Goal: Task Accomplishment & Management: Manage account settings

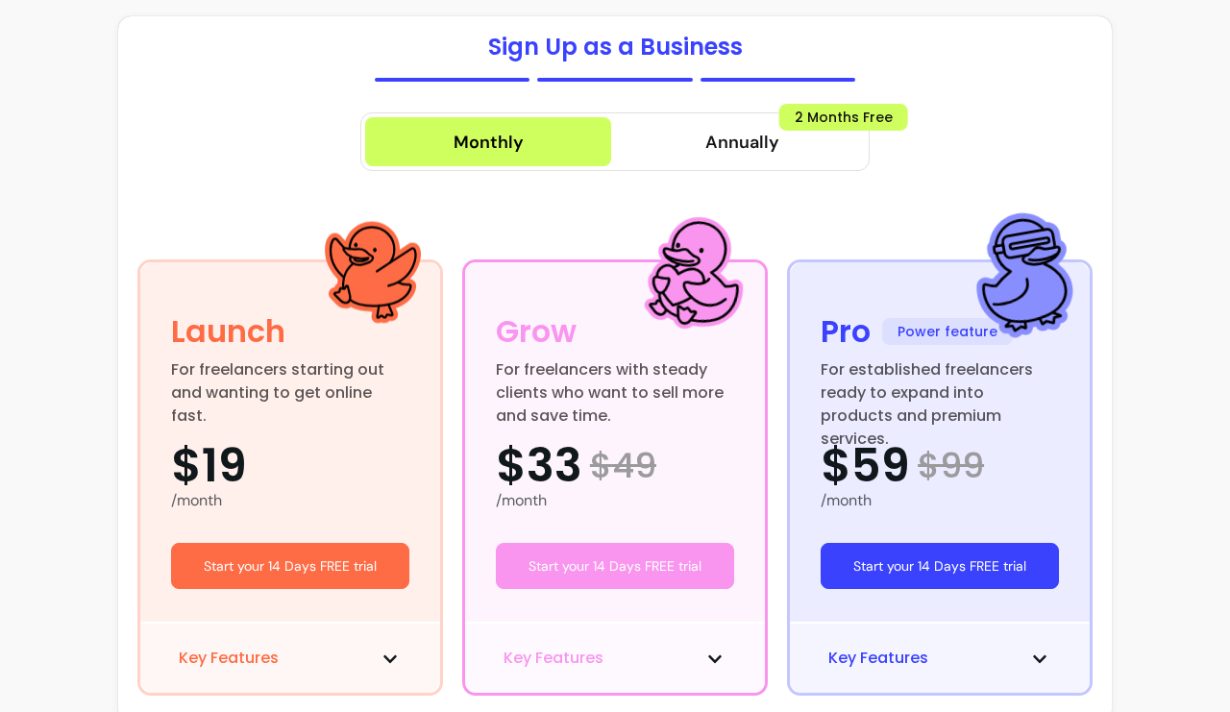
scroll to position [225, 0]
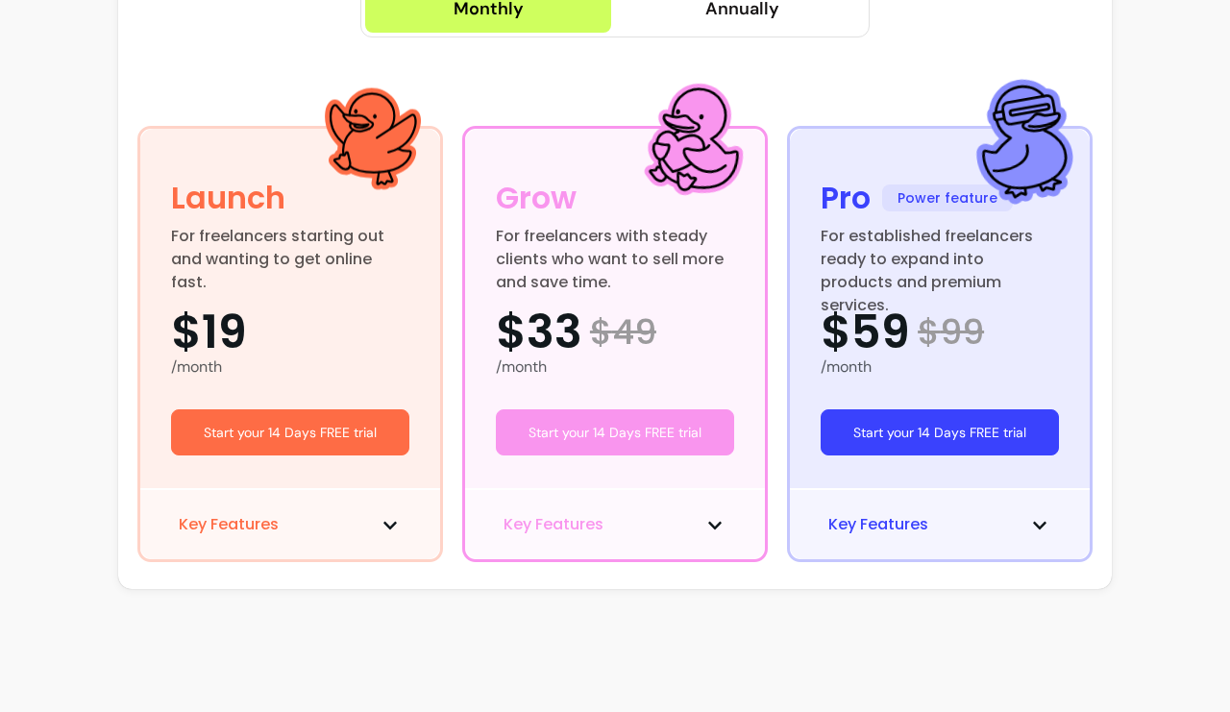
click at [875, 523] on span "Key Features" at bounding box center [878, 524] width 100 height 23
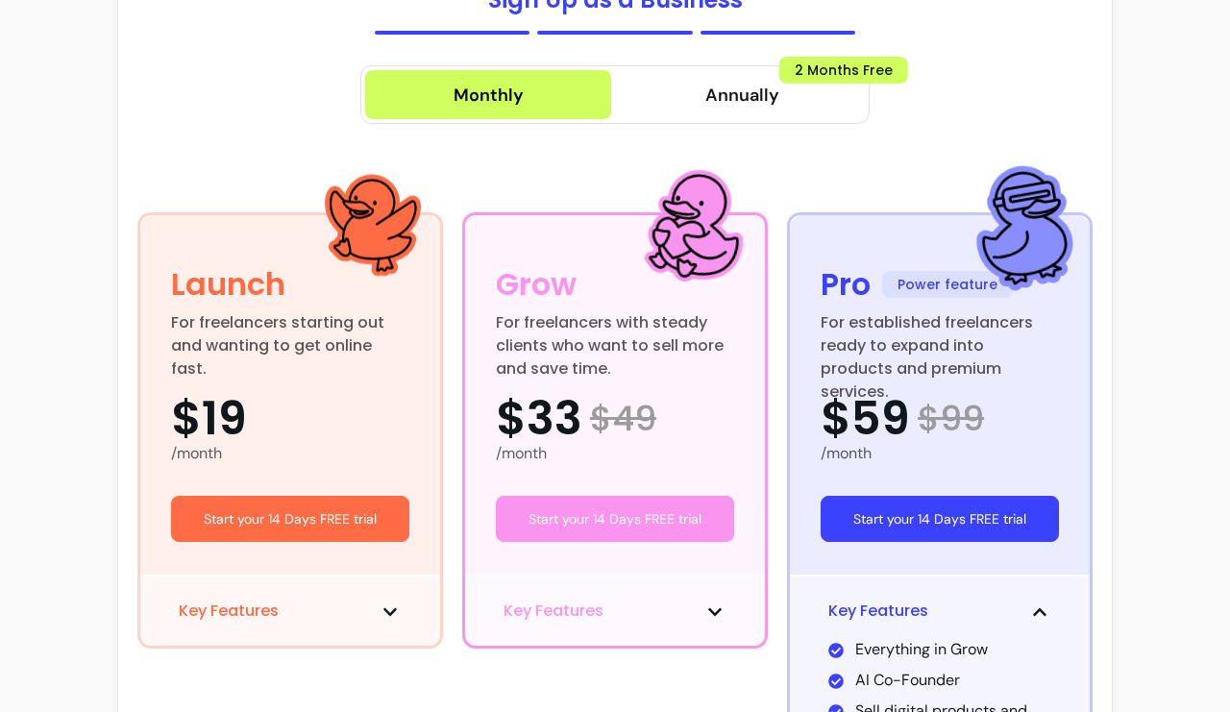
scroll to position [0, 0]
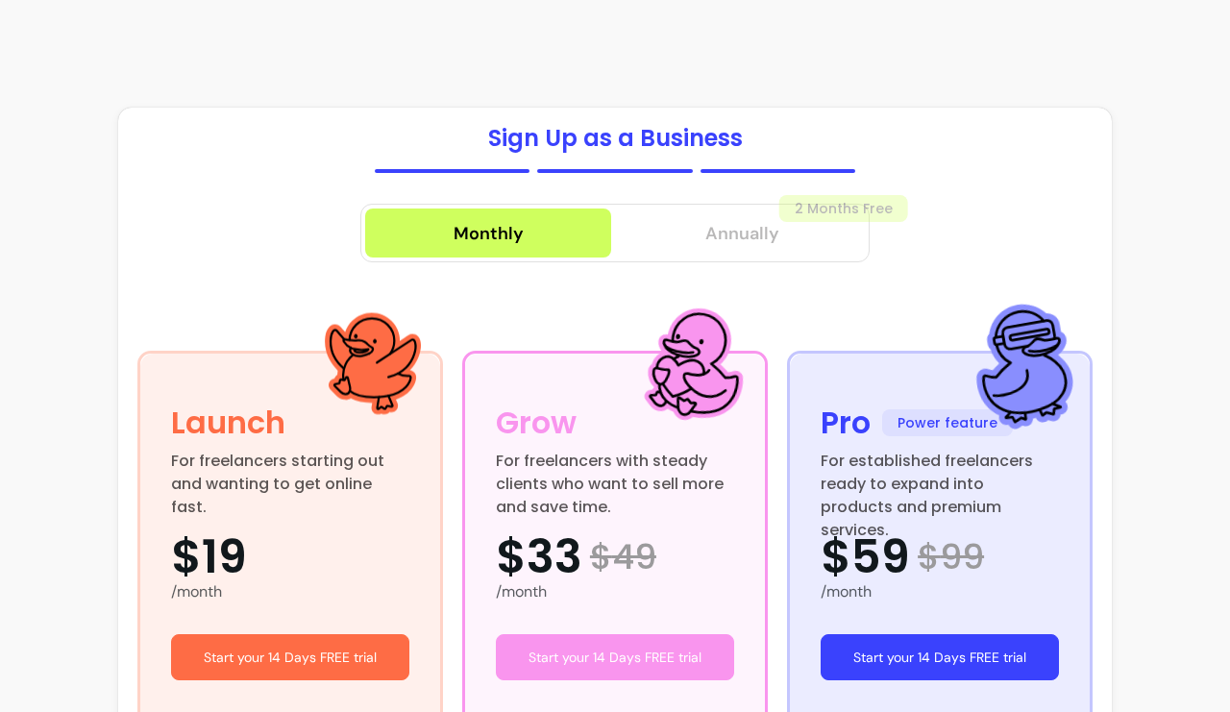
click at [751, 227] on span "Annually" at bounding box center [742, 233] width 74 height 27
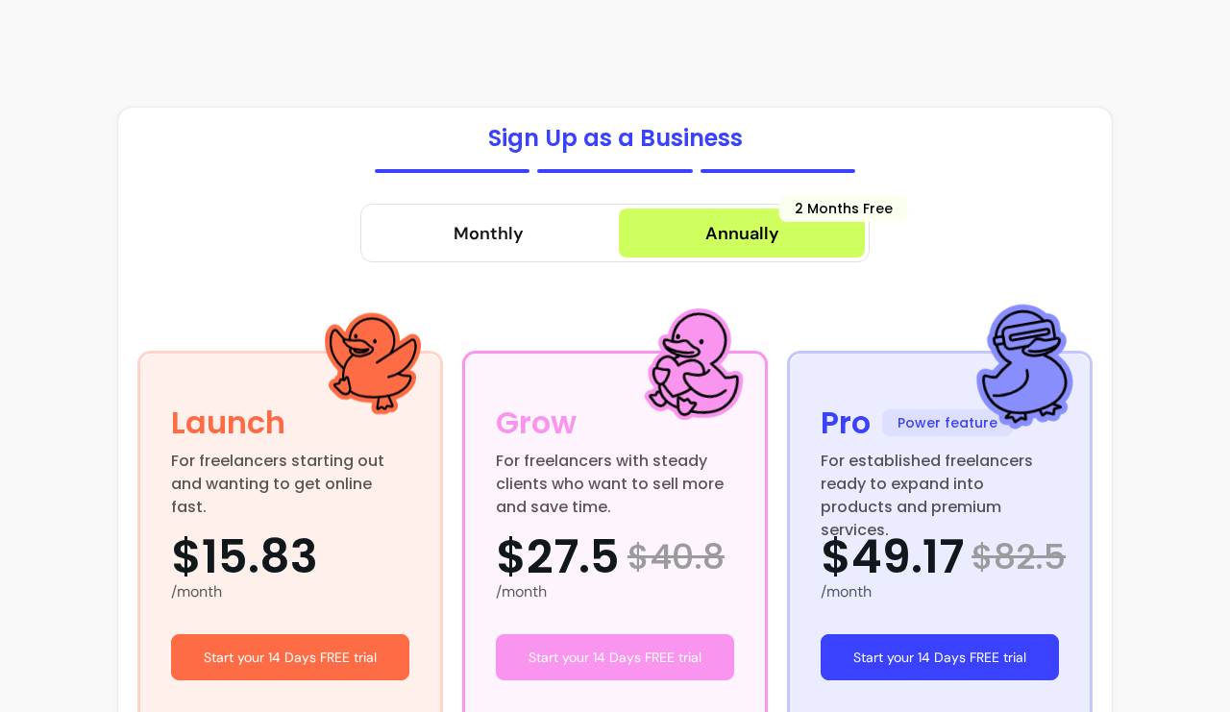
scroll to position [225, 0]
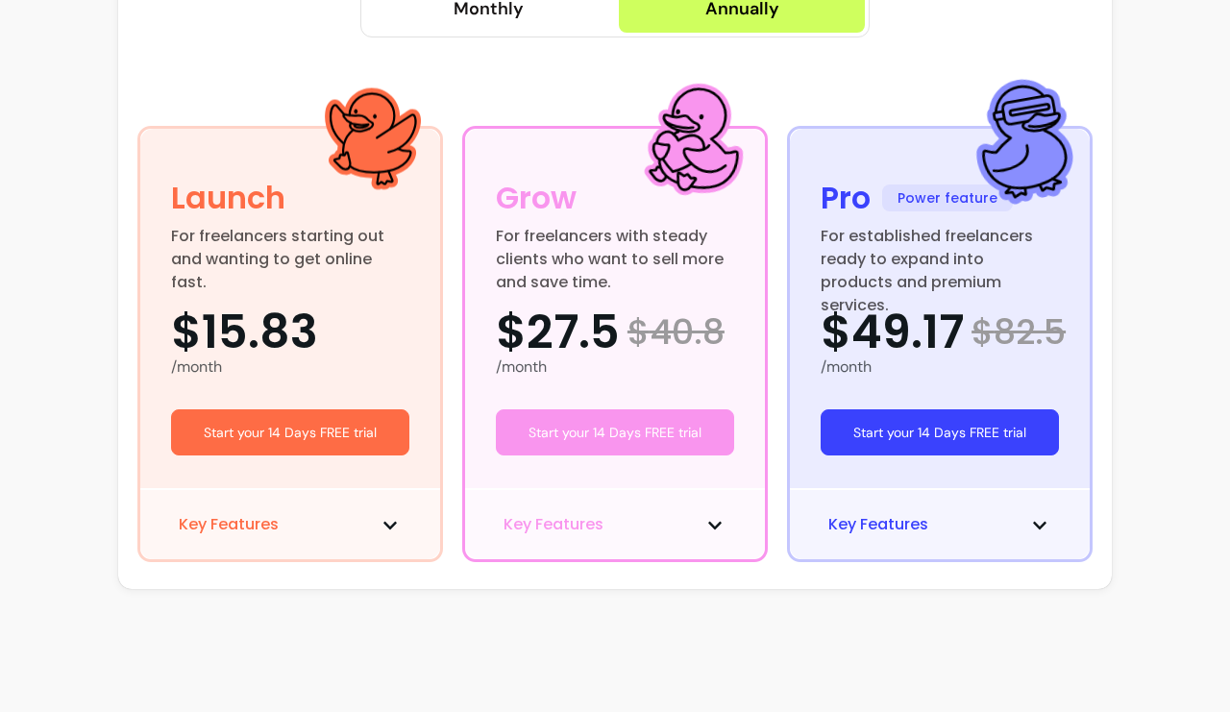
click at [921, 520] on span "Key Features" at bounding box center [878, 524] width 100 height 23
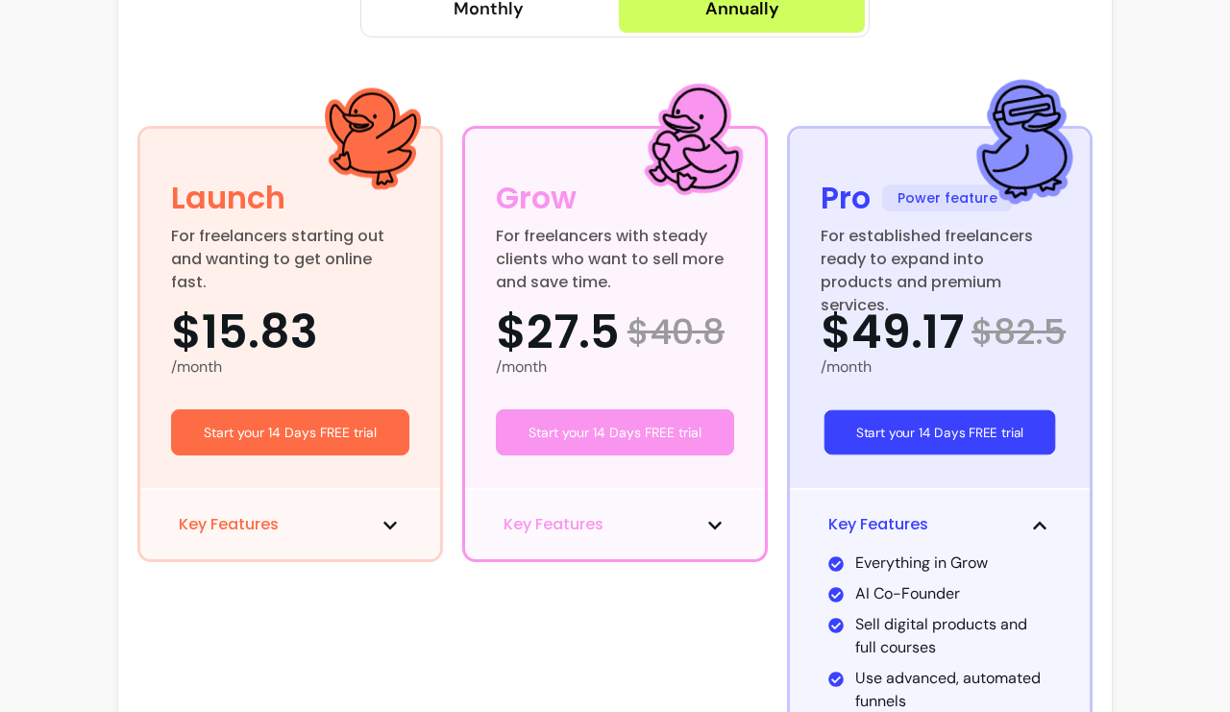
click at [942, 433] on button "Start your 14 Days FREE trial" at bounding box center [940, 432] width 232 height 45
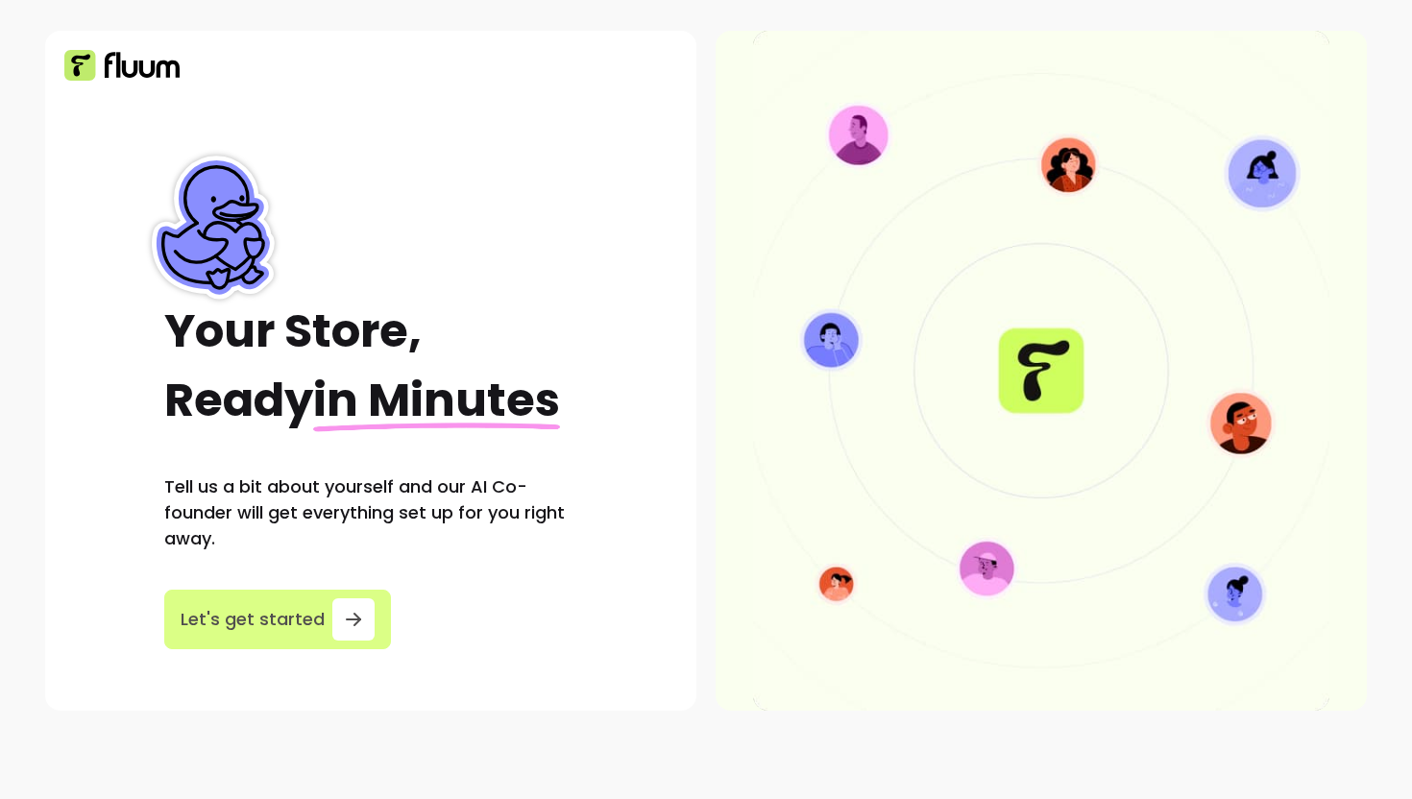
click at [342, 625] on icon "button" at bounding box center [353, 619] width 23 height 23
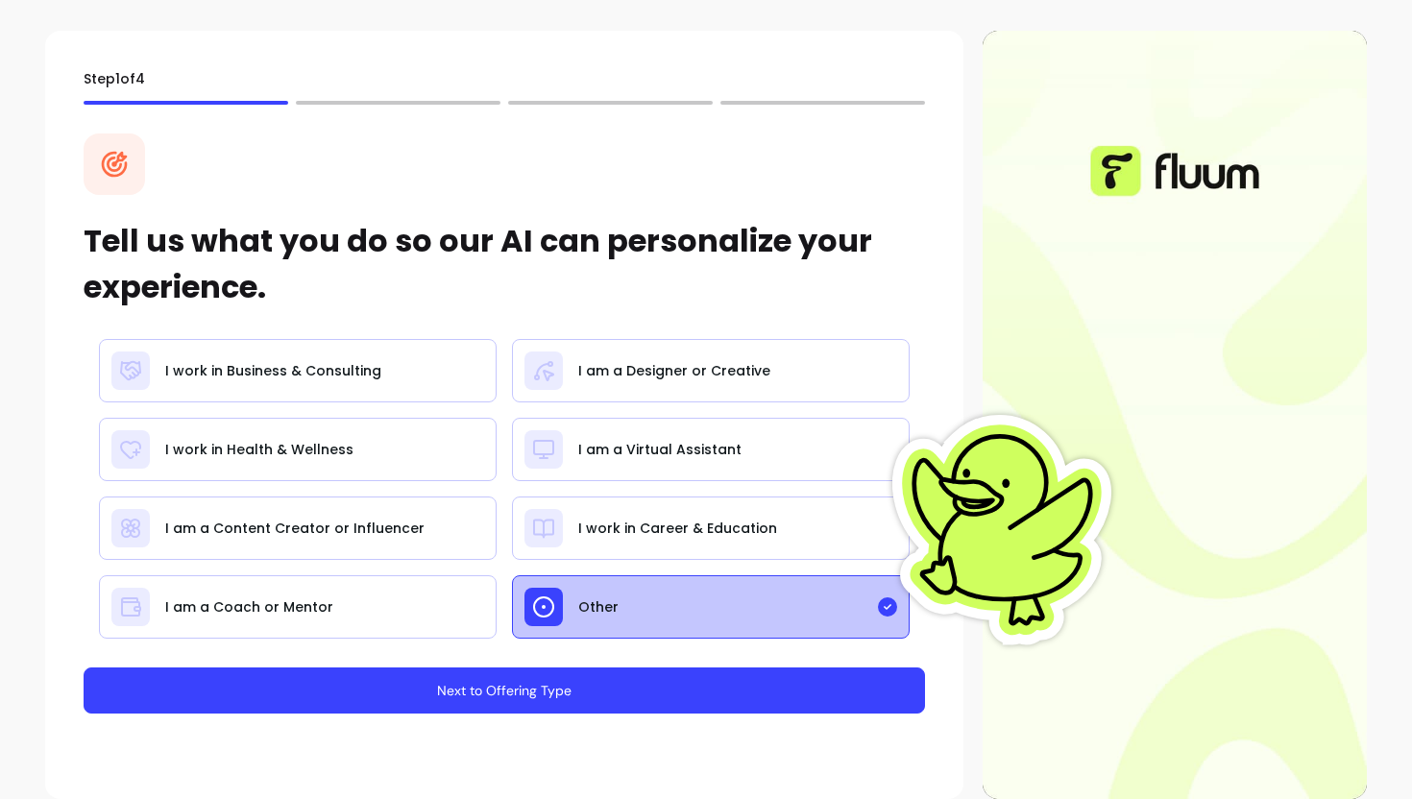
click at [624, 408] on div "I work in Business & Consulting I am a Designer or Creative I work in Health & …" at bounding box center [505, 489] width 842 height 300
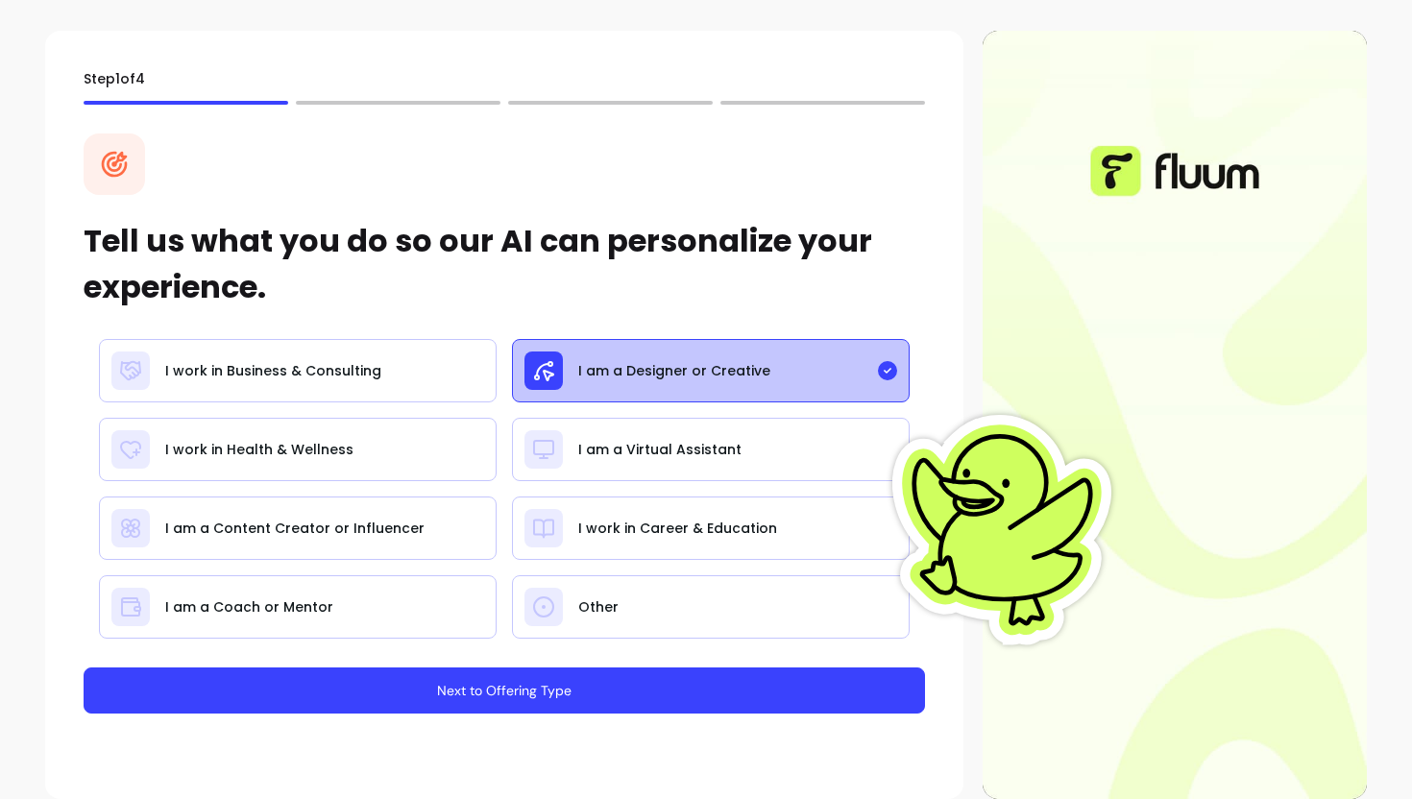
click at [520, 687] on button "Next to Offering Type" at bounding box center [505, 691] width 842 height 46
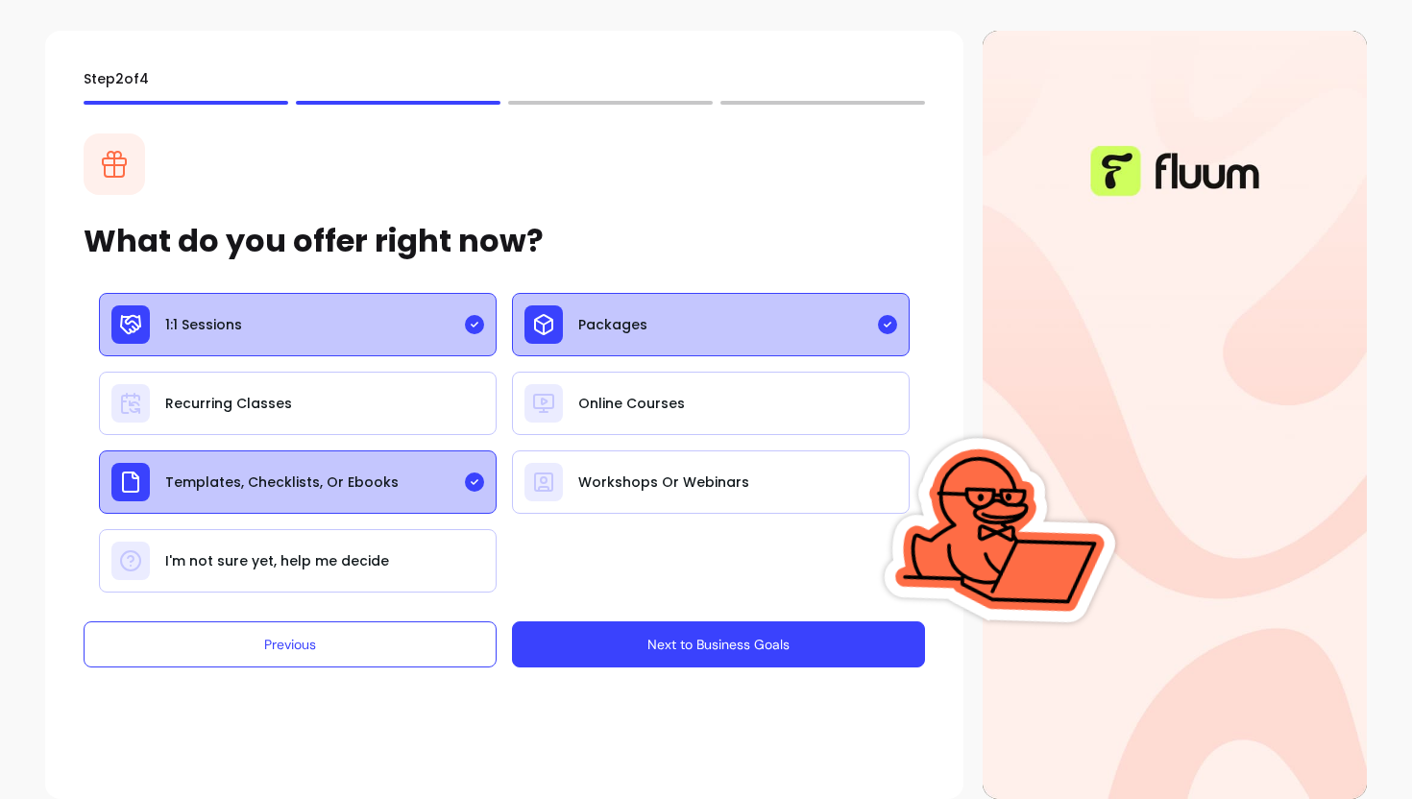
click at [688, 660] on button "Next to Business Goals" at bounding box center [718, 645] width 413 height 46
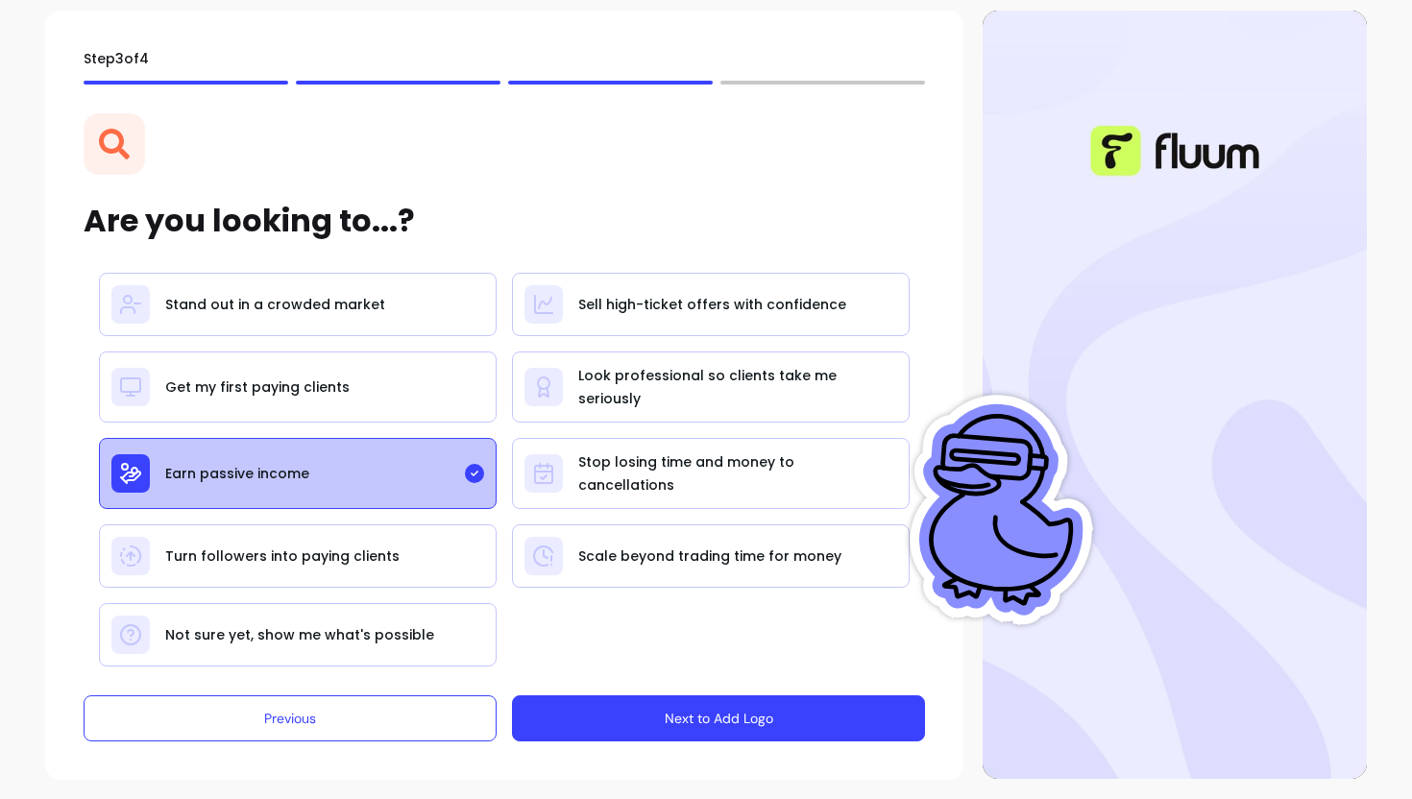
scroll to position [22, 0]
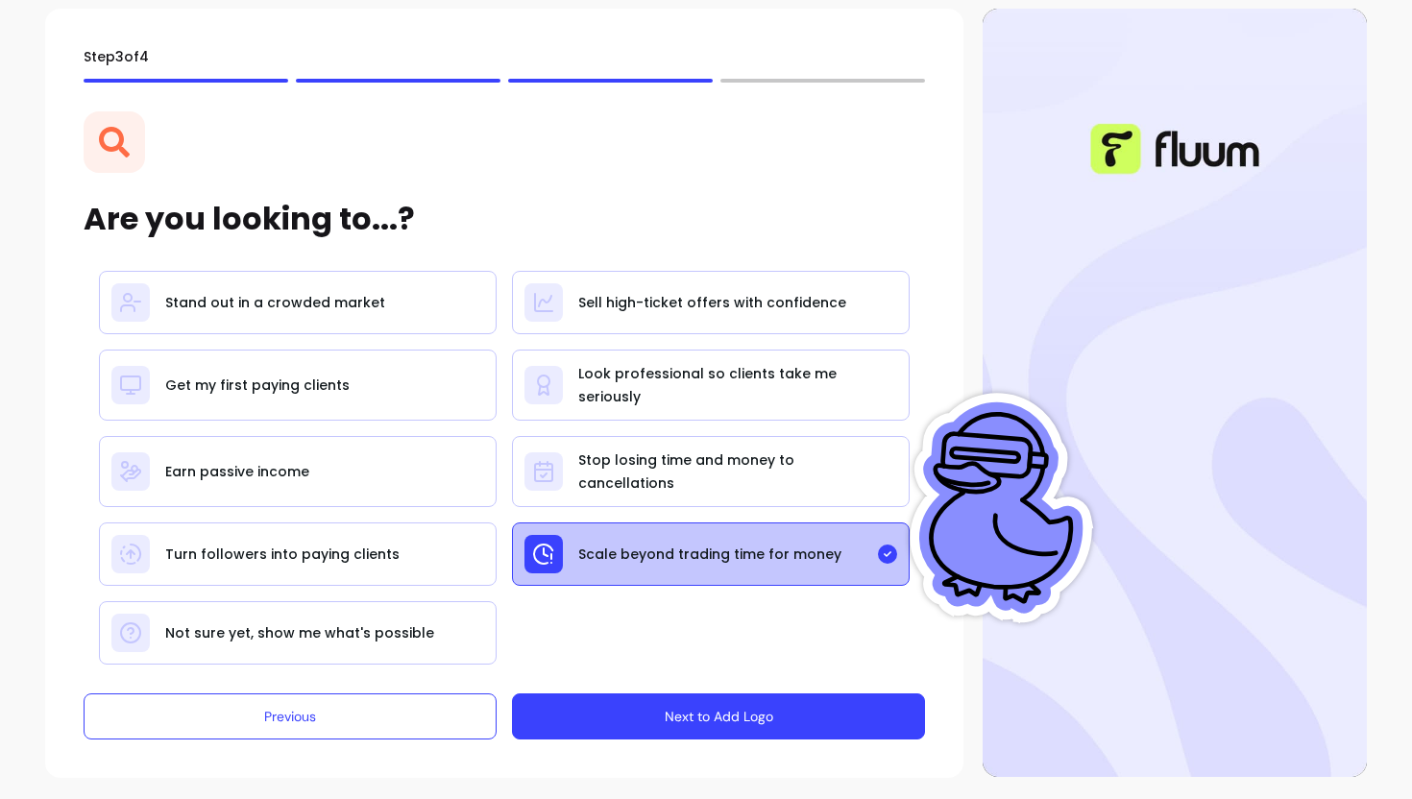
click at [711, 711] on button "Next to Add Logo" at bounding box center [718, 717] width 413 height 46
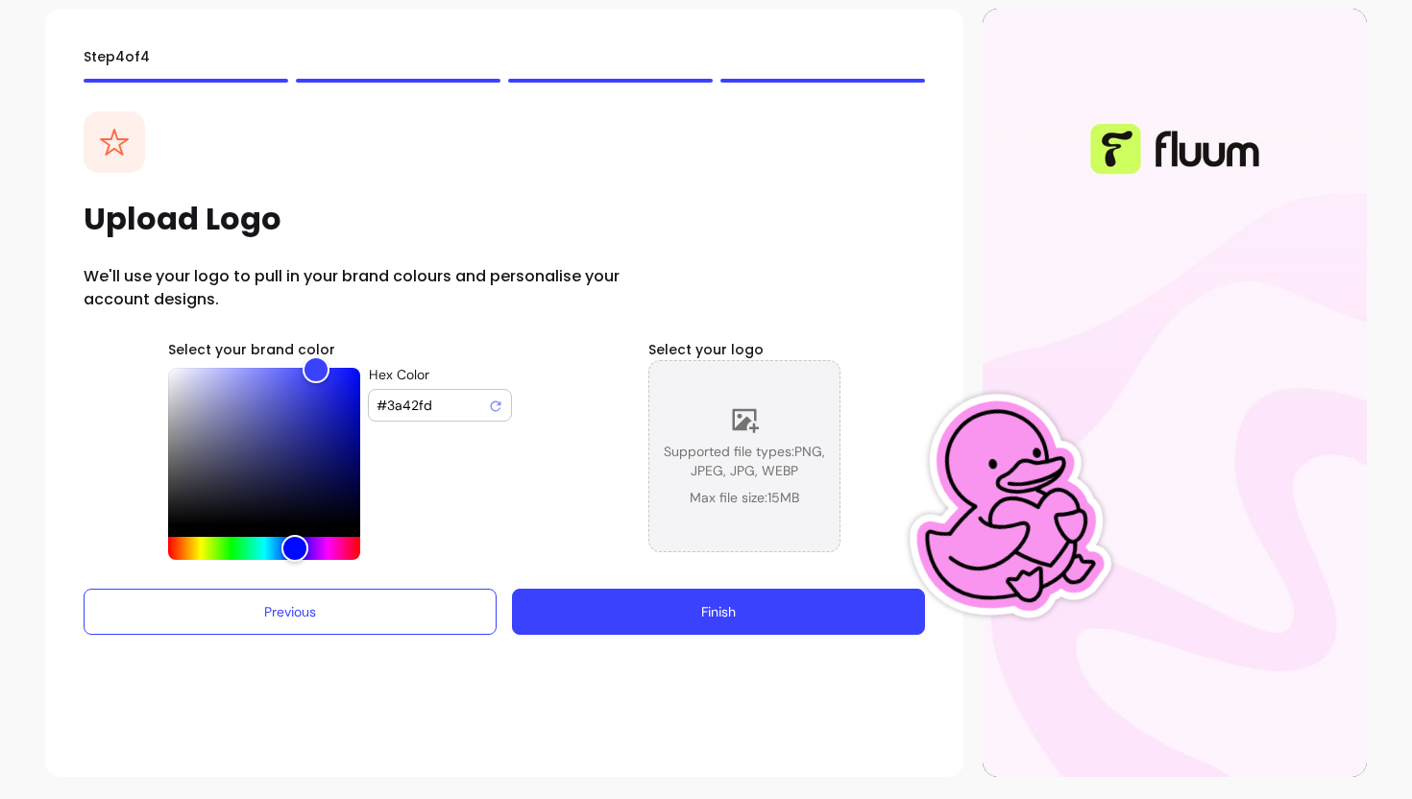
click at [784, 445] on span "Supported file types: PNG, JPEG, JPG, WEBP" at bounding box center [744, 461] width 190 height 38
click at [759, 477] on span "Supported file types: PNG, JPEG, JPG, WEBP" at bounding box center [744, 461] width 190 height 38
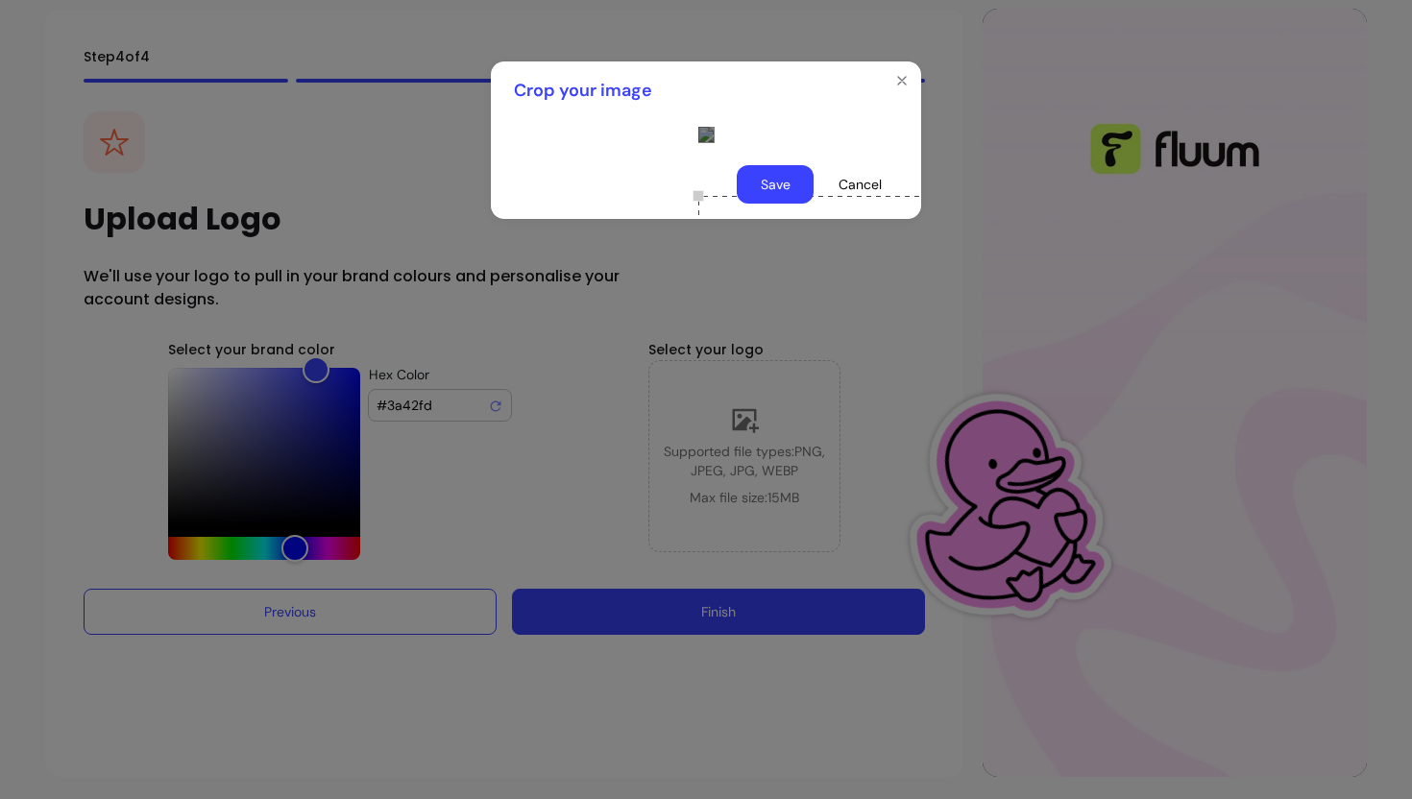
click at [698, 556] on div "Use the arrow keys to move the crop selection area" at bounding box center [890, 388] width 384 height 384
click at [914, 83] on section "Crop your image Save Cancel" at bounding box center [706, 140] width 430 height 158
click at [743, 502] on div "Use the arrow keys to move the crop selection area" at bounding box center [890, 388] width 384 height 384
click at [771, 204] on button "Save" at bounding box center [775, 184] width 77 height 38
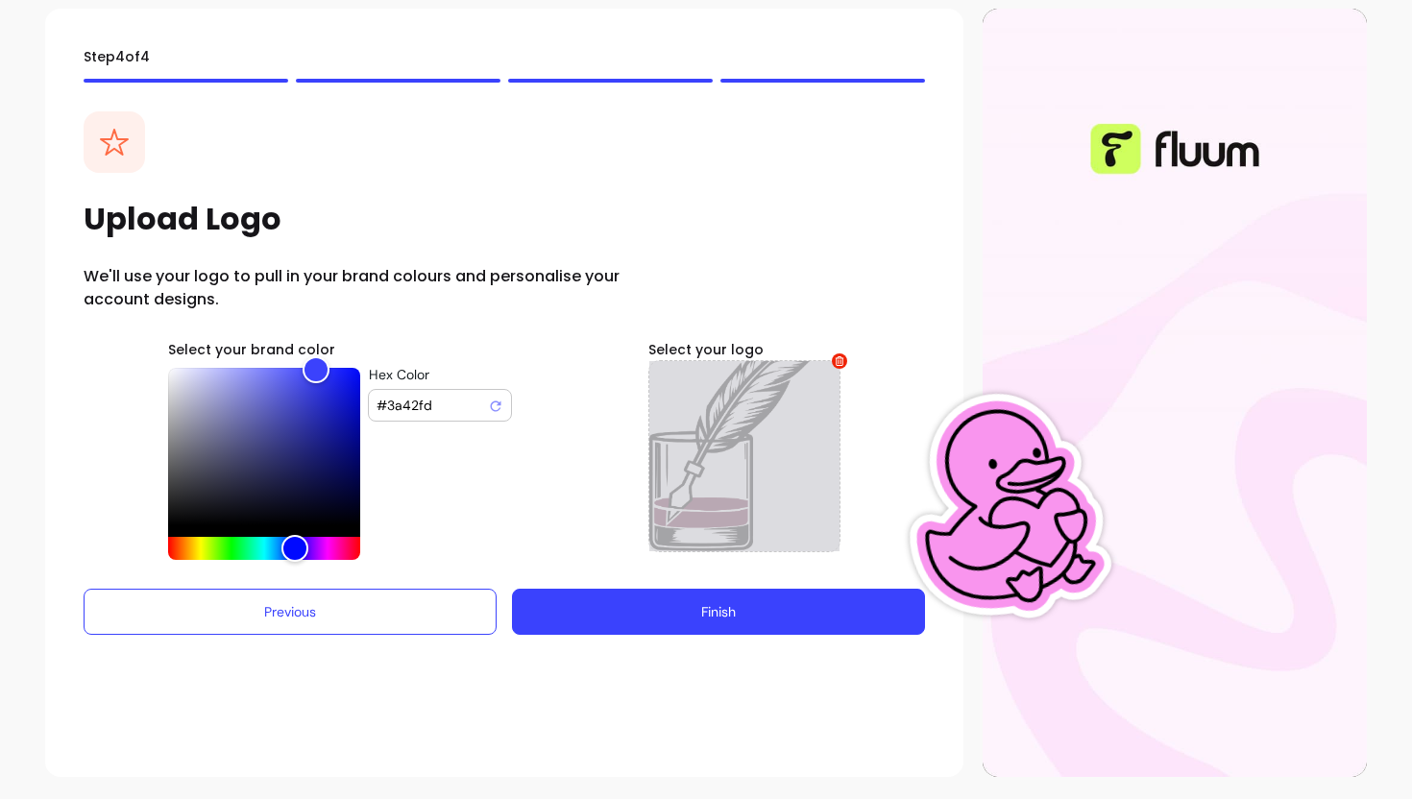
click at [842, 359] on icon at bounding box center [840, 361] width 9 height 10
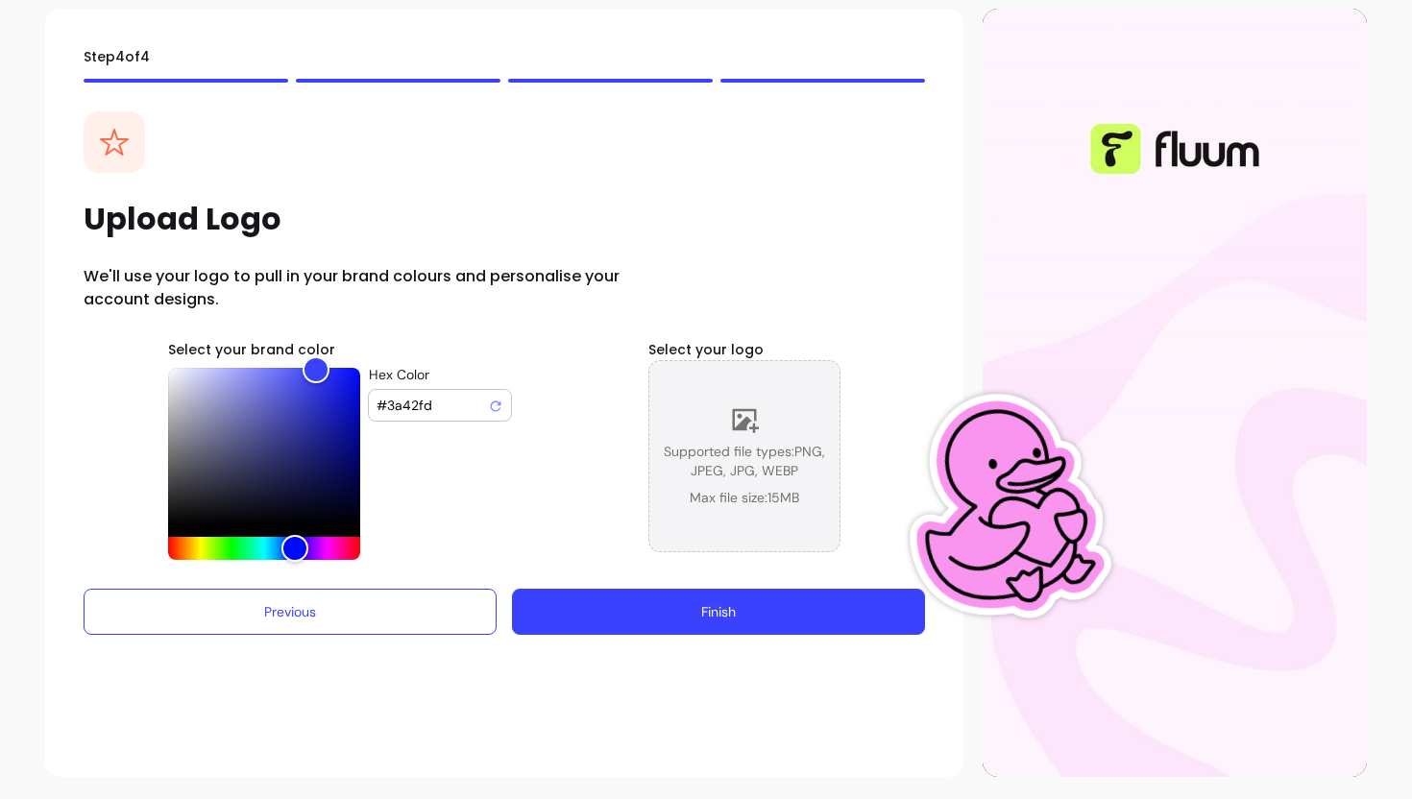
click at [737, 440] on div "Supported file types: PNG, JPEG, JPG, WEBP Max file size: 15 MB" at bounding box center [744, 456] width 190 height 102
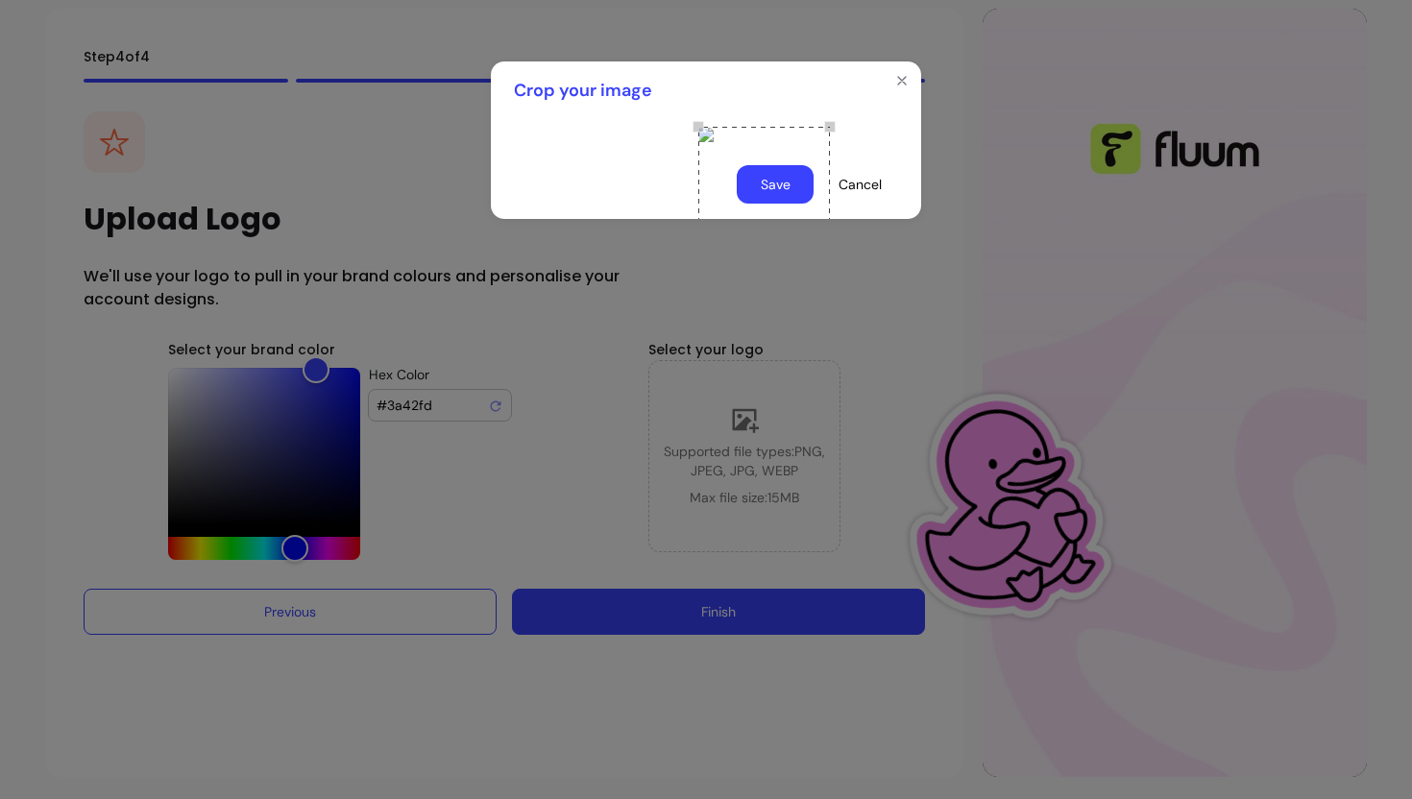
click at [418, 276] on div "Crop your image Save Cancel" at bounding box center [706, 399] width 1412 height 799
click at [698, 142] on img at bounding box center [705, 134] width 15 height 15
click at [858, 204] on button "Cancel" at bounding box center [859, 184] width 77 height 38
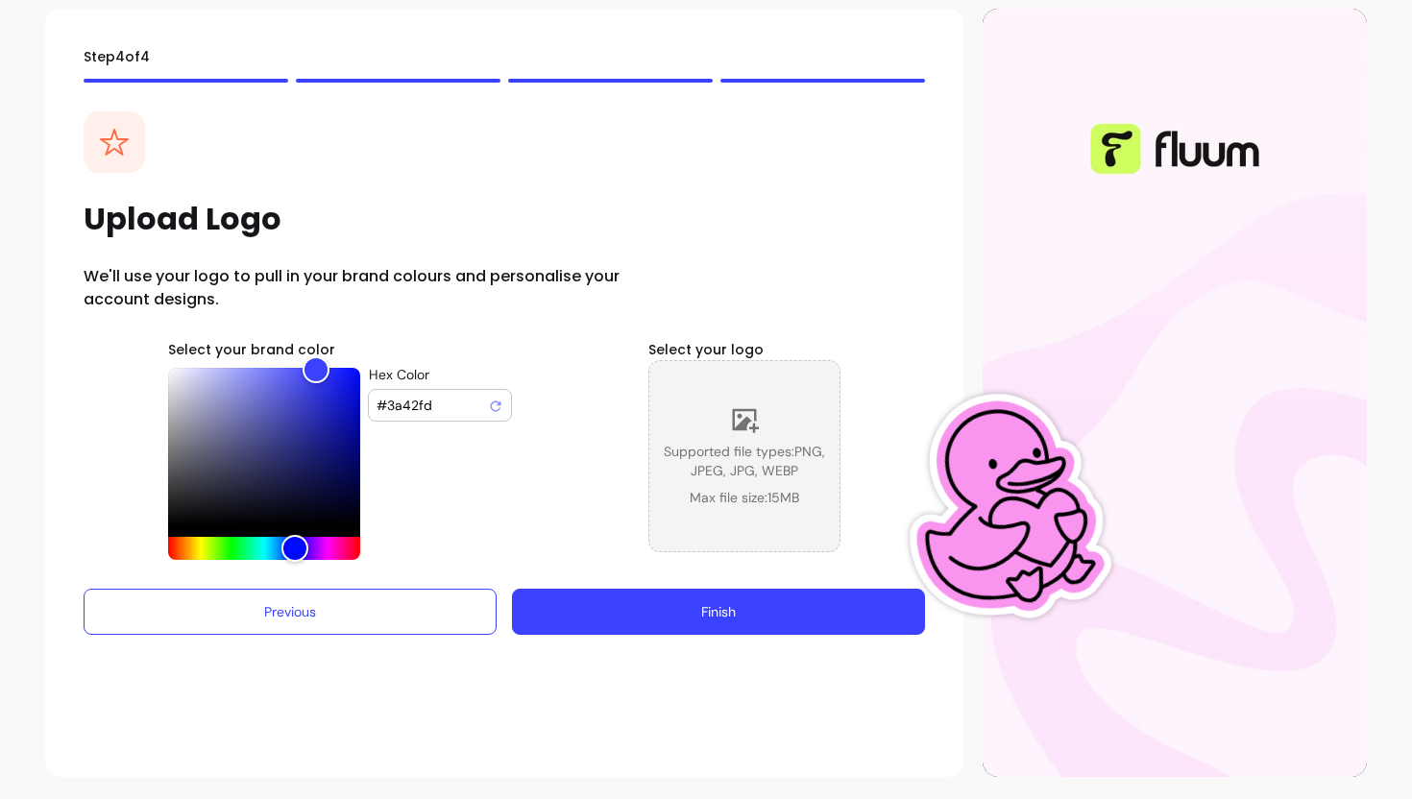
click at [786, 458] on span "Supported file types: PNG, JPEG, JPG, WEBP" at bounding box center [744, 461] width 190 height 38
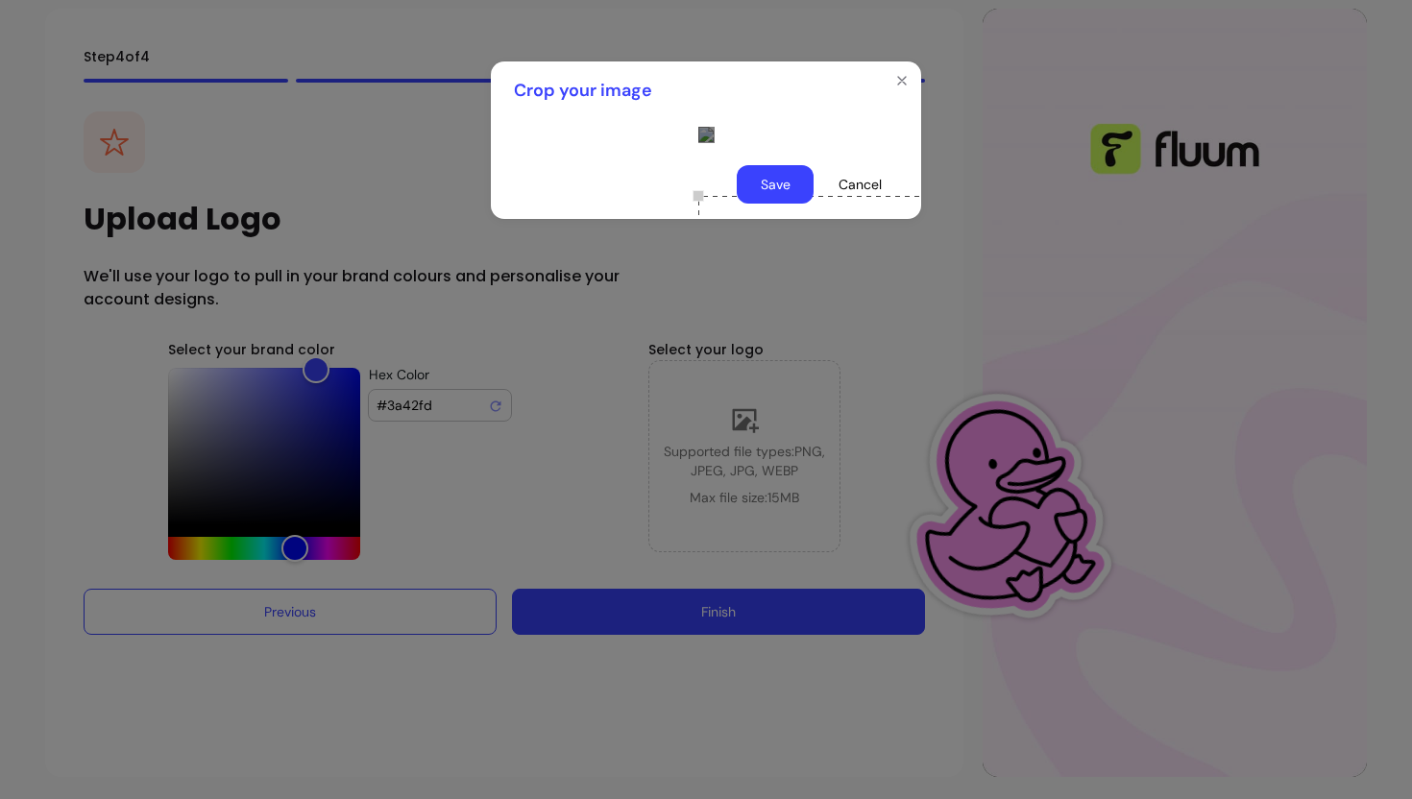
click at [736, 534] on div "Use the arrow keys to move the crop selection area" at bounding box center [890, 388] width 384 height 384
click at [761, 204] on button "Save" at bounding box center [775, 184] width 77 height 38
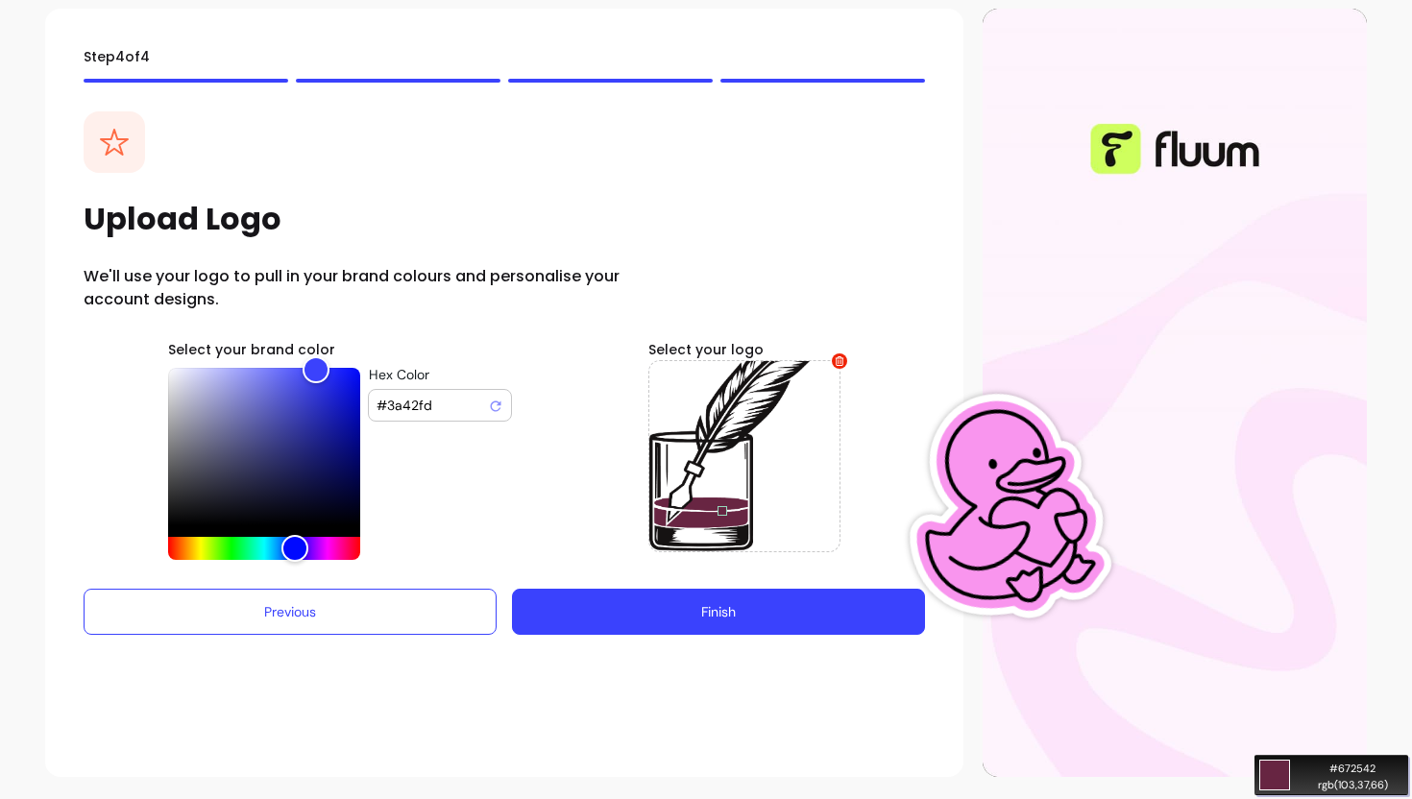
click at [703, 521] on div "Move your 🖱️ to pick a color #672542 rgb(103,37,66)" at bounding box center [706, 399] width 1412 height 799
drag, startPoint x: 453, startPoint y: 413, endPoint x: 347, endPoint y: 412, distance: 106.6
click at [347, 412] on div "Hex Color #3a42fd" at bounding box center [360, 464] width 384 height 192
paste input "Hex Color"
type input "#672542"
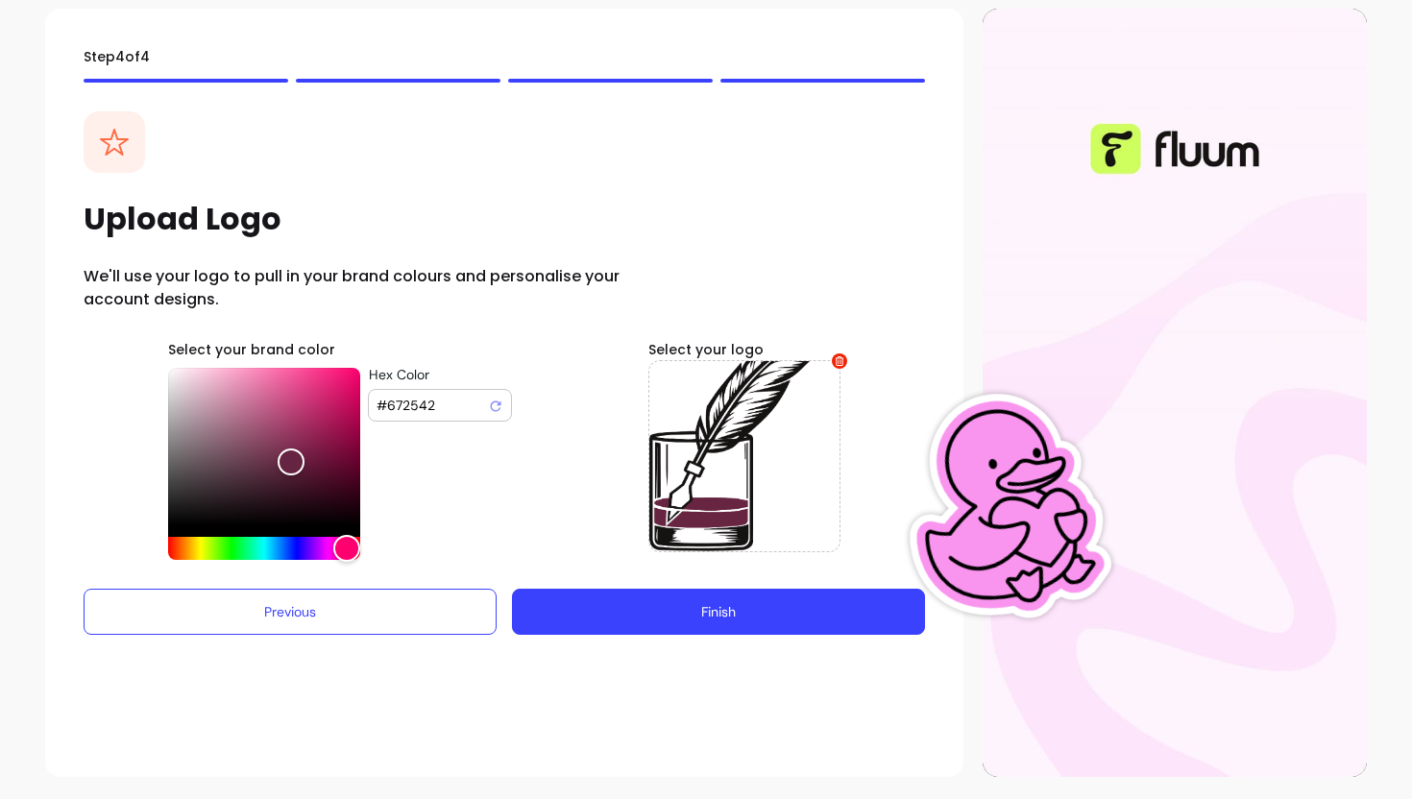
click at [749, 597] on button "Finish" at bounding box center [718, 612] width 413 height 46
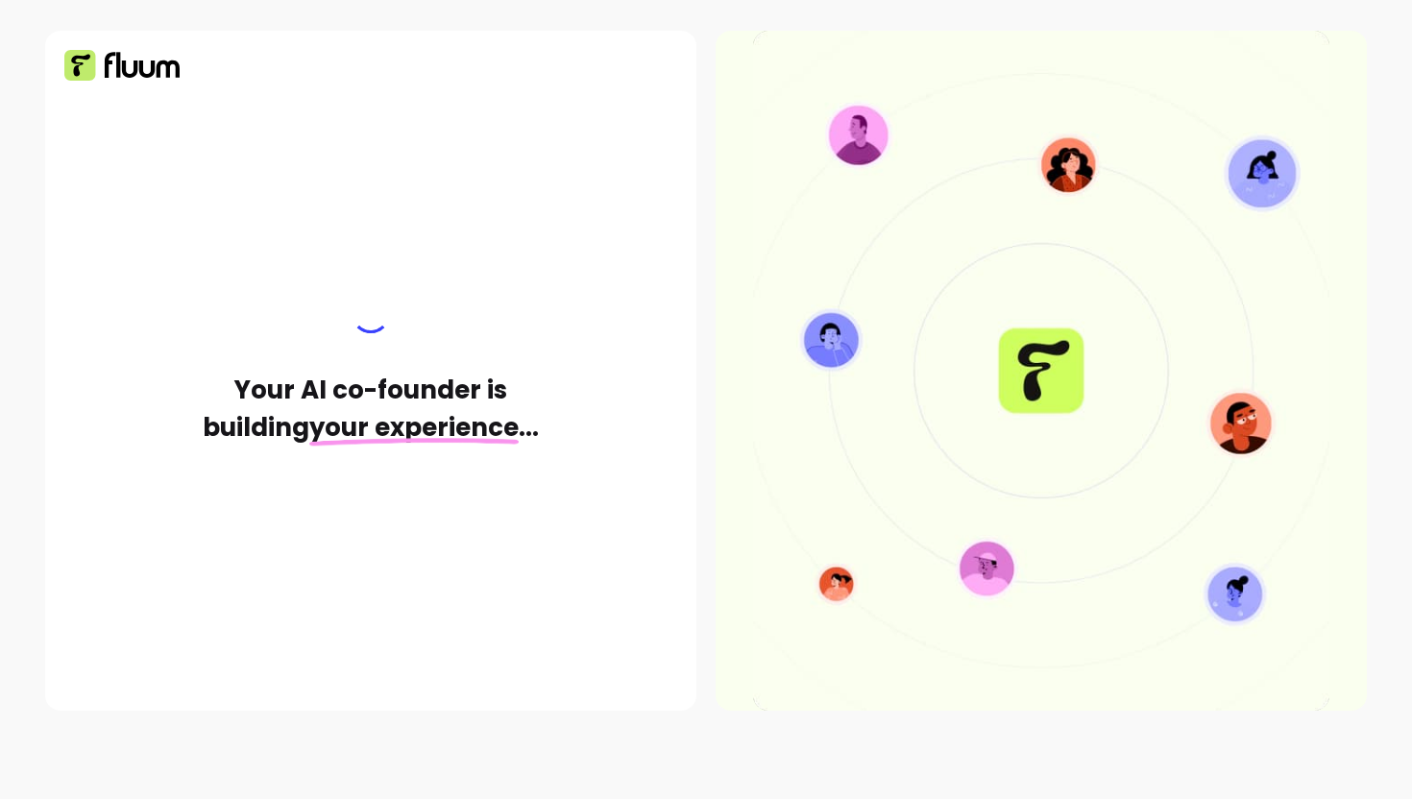
scroll to position [0, 0]
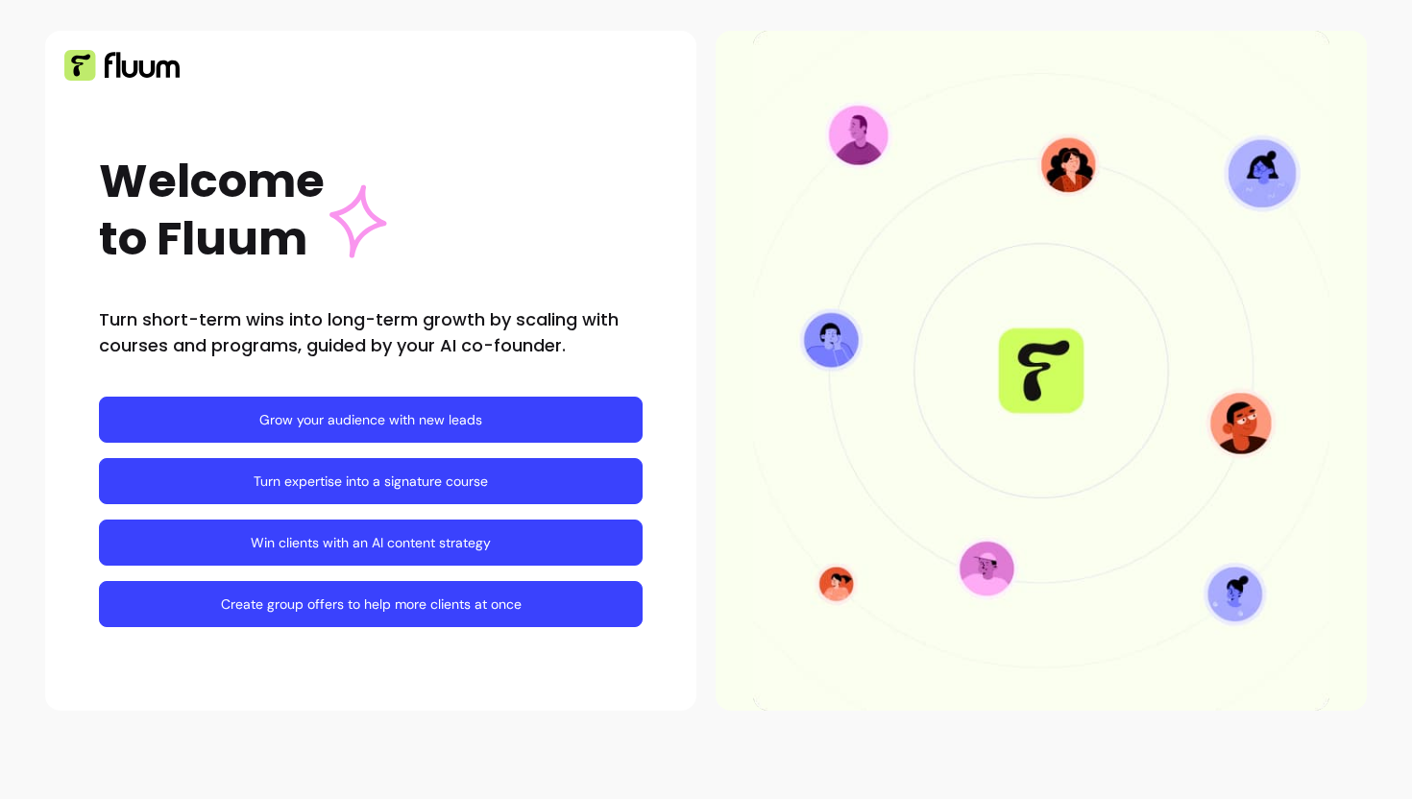
click at [385, 409] on link "Grow your audience with new leads" at bounding box center [371, 420] width 544 height 46
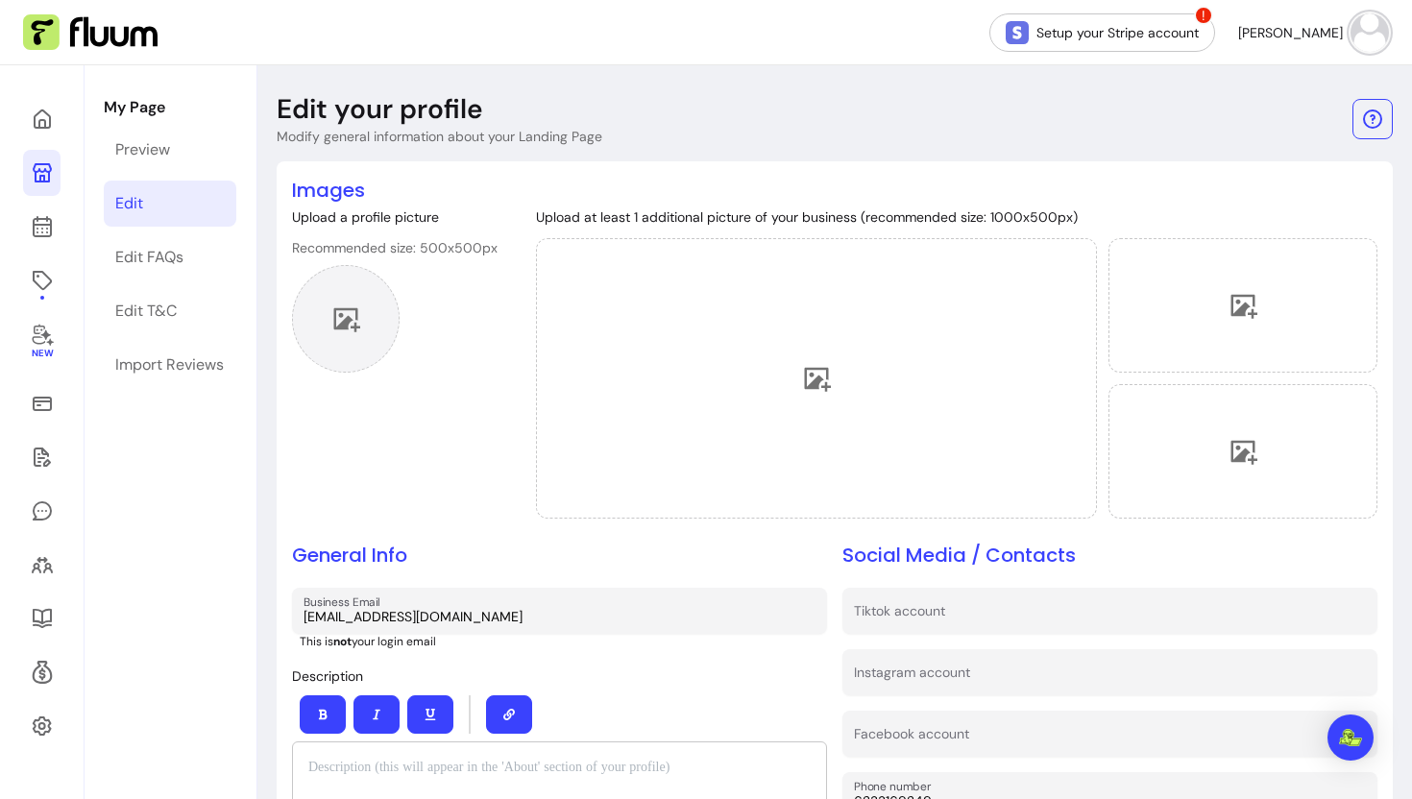
click at [360, 322] on div at bounding box center [346, 319] width 108 height 108
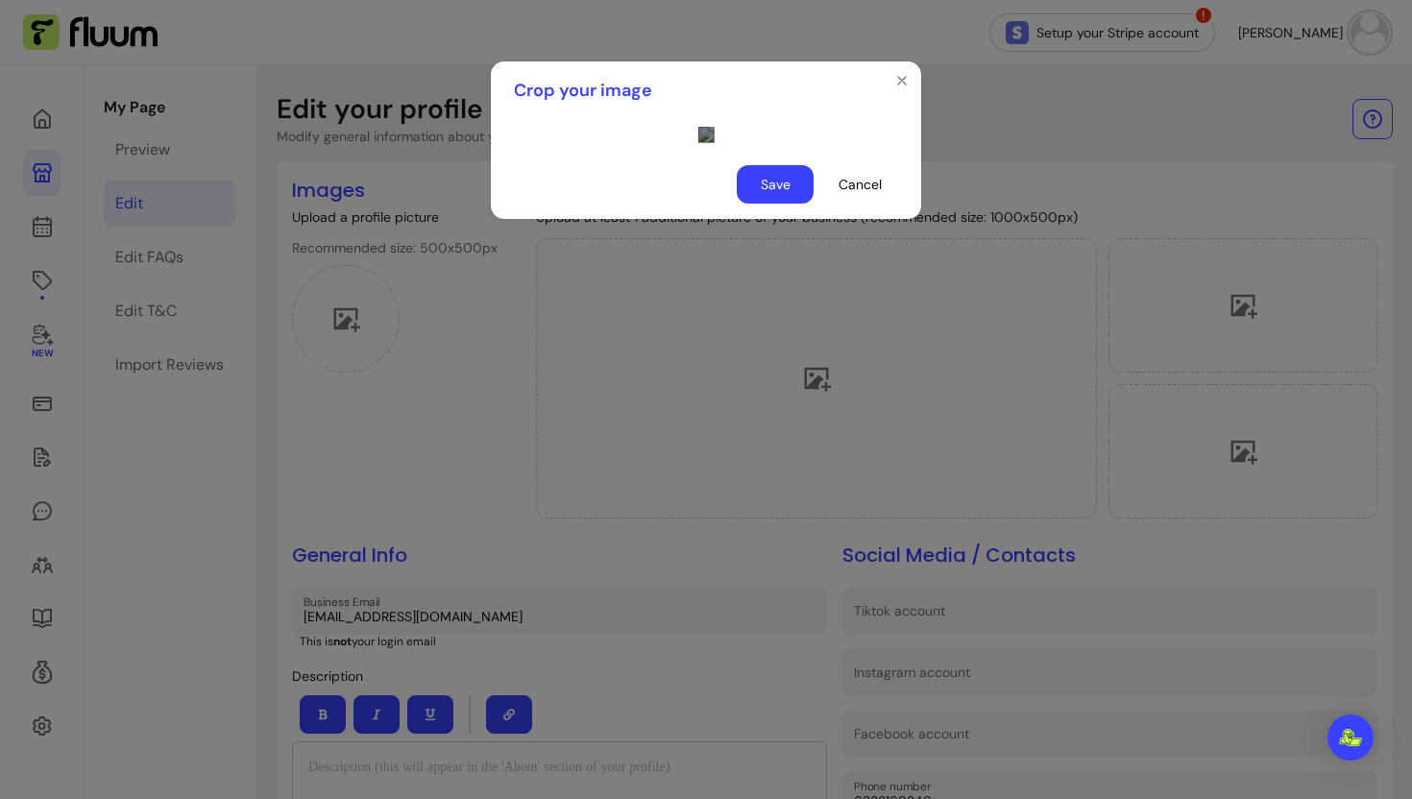
click at [723, 526] on div "Use the arrow keys to move the crop selection area" at bounding box center [890, 431] width 384 height 384
click at [717, 529] on div "Use the arrow keys to move the crop selection area" at bounding box center [890, 424] width 384 height 384
click at [725, 552] on div "Use the arrow keys to move the crop selection area" at bounding box center [890, 446] width 384 height 384
click at [777, 204] on button "Save" at bounding box center [775, 184] width 77 height 38
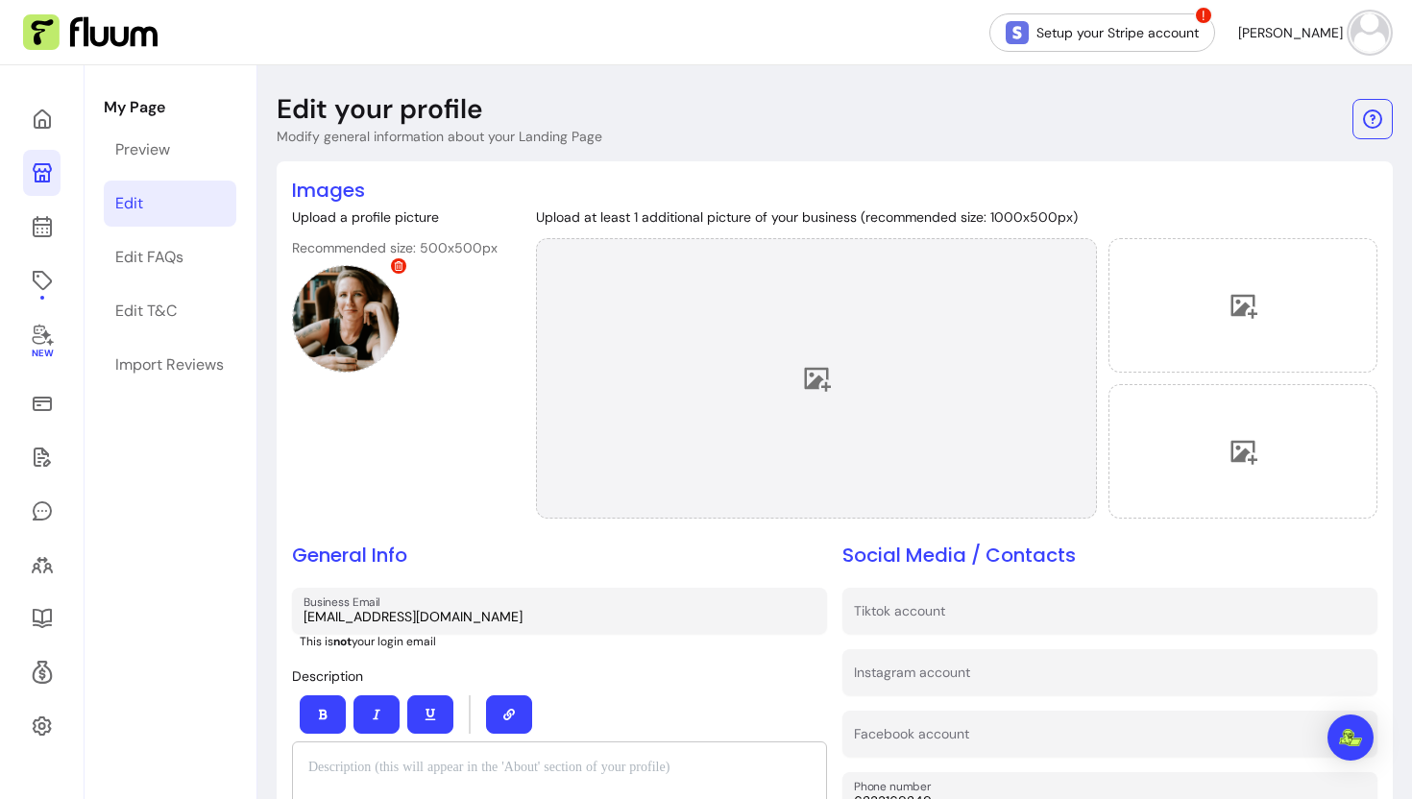
click at [916, 357] on div at bounding box center [816, 378] width 561 height 281
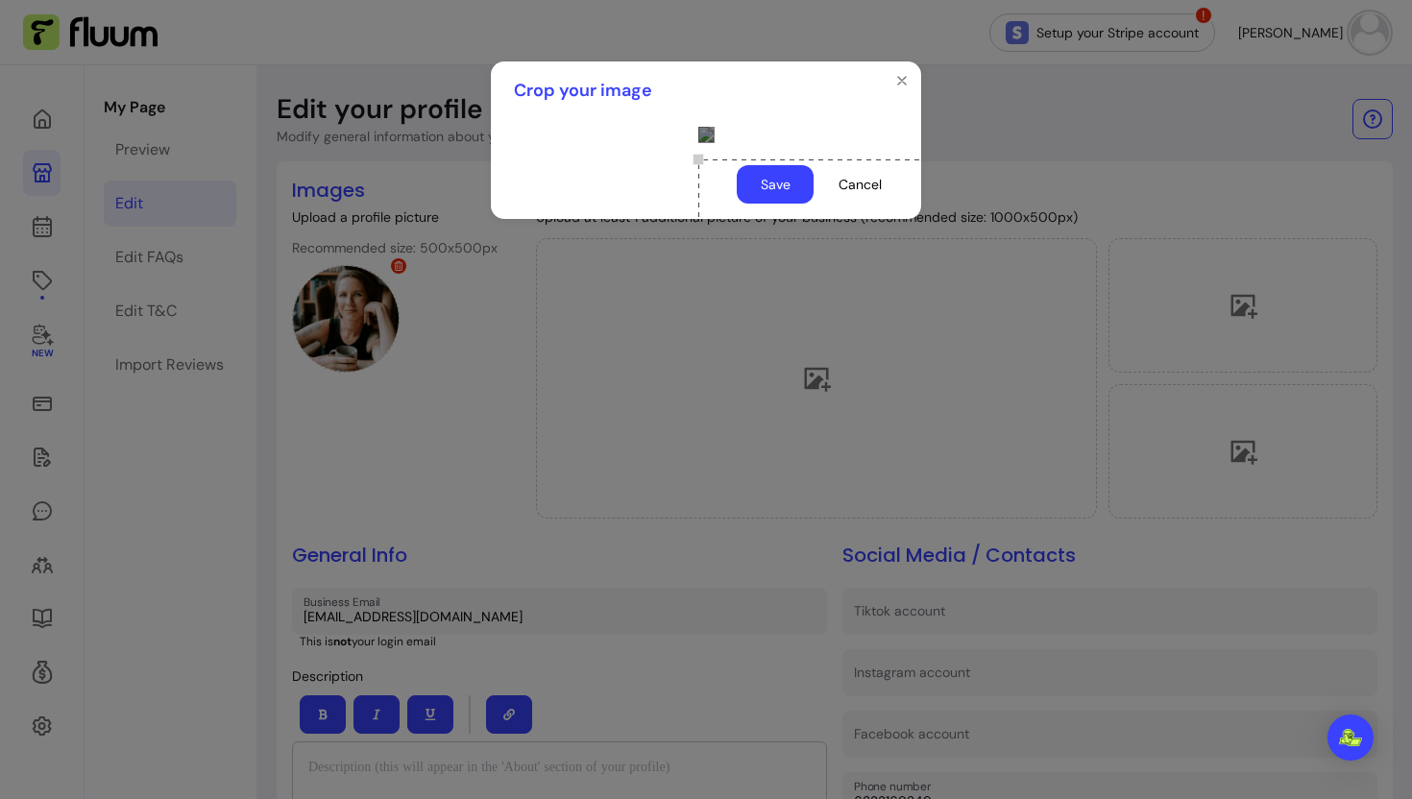
click at [757, 204] on button "Save" at bounding box center [775, 184] width 77 height 38
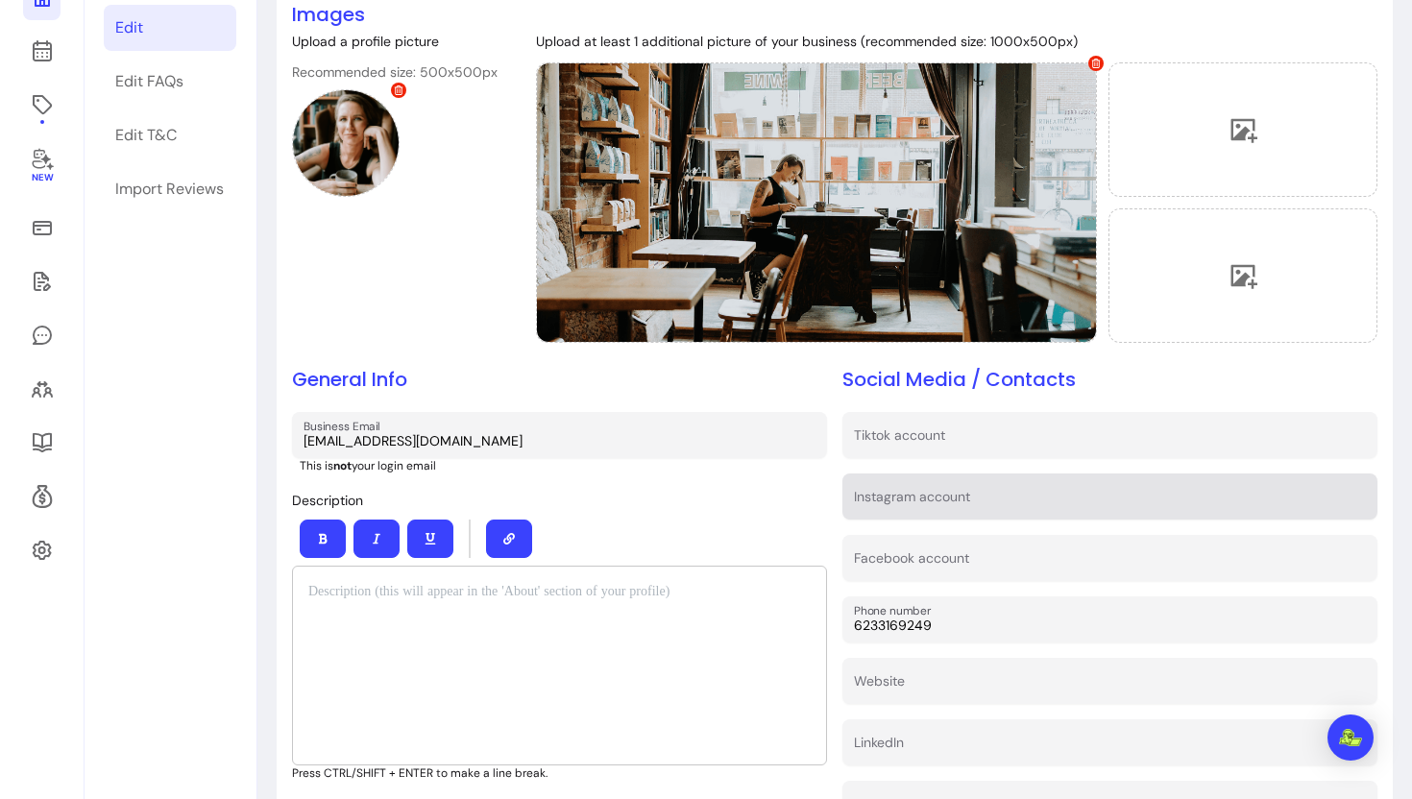
scroll to position [216, 0]
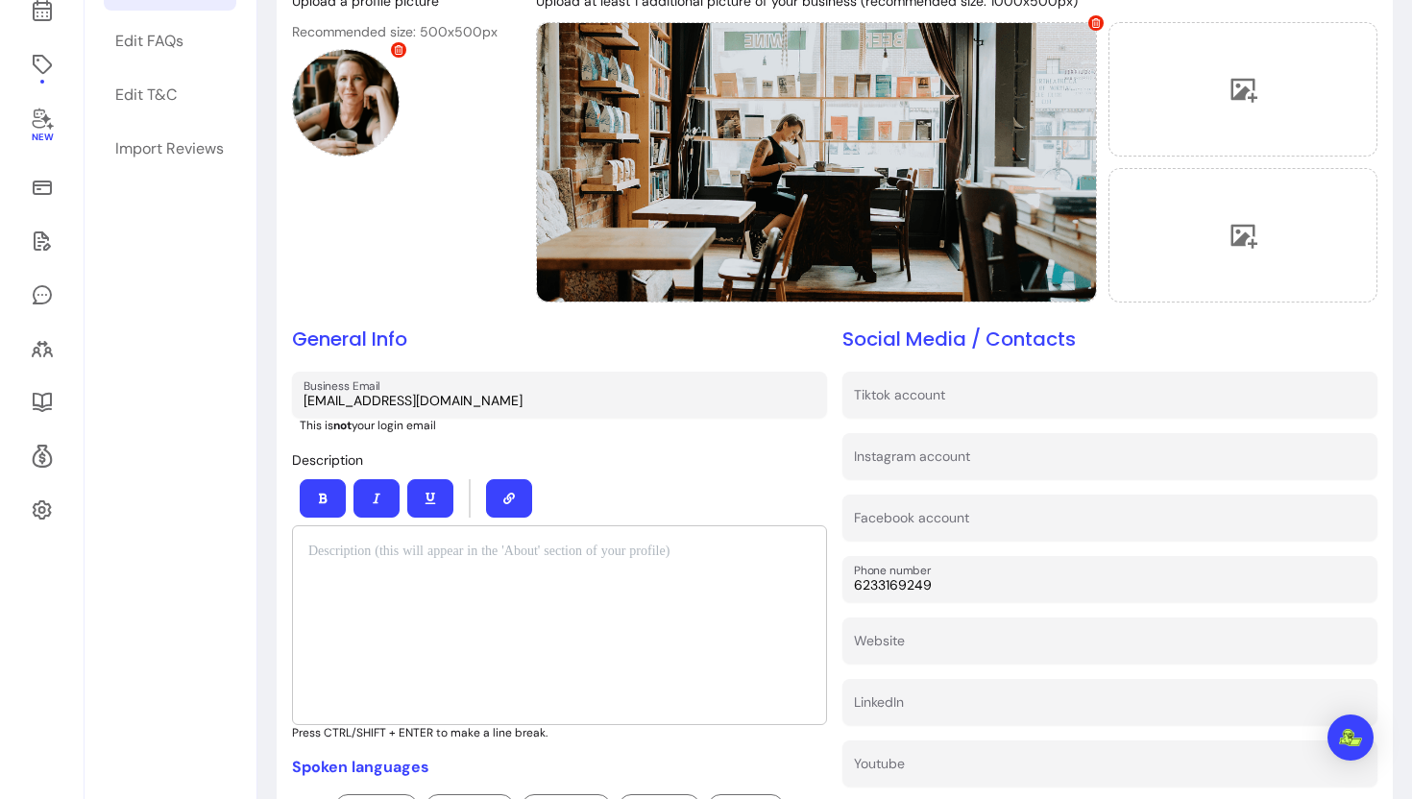
click at [941, 480] on div "Social Media / Contacts Tiktok account Instagram account Facebook account Phone…" at bounding box center [1110, 624] width 535 height 596
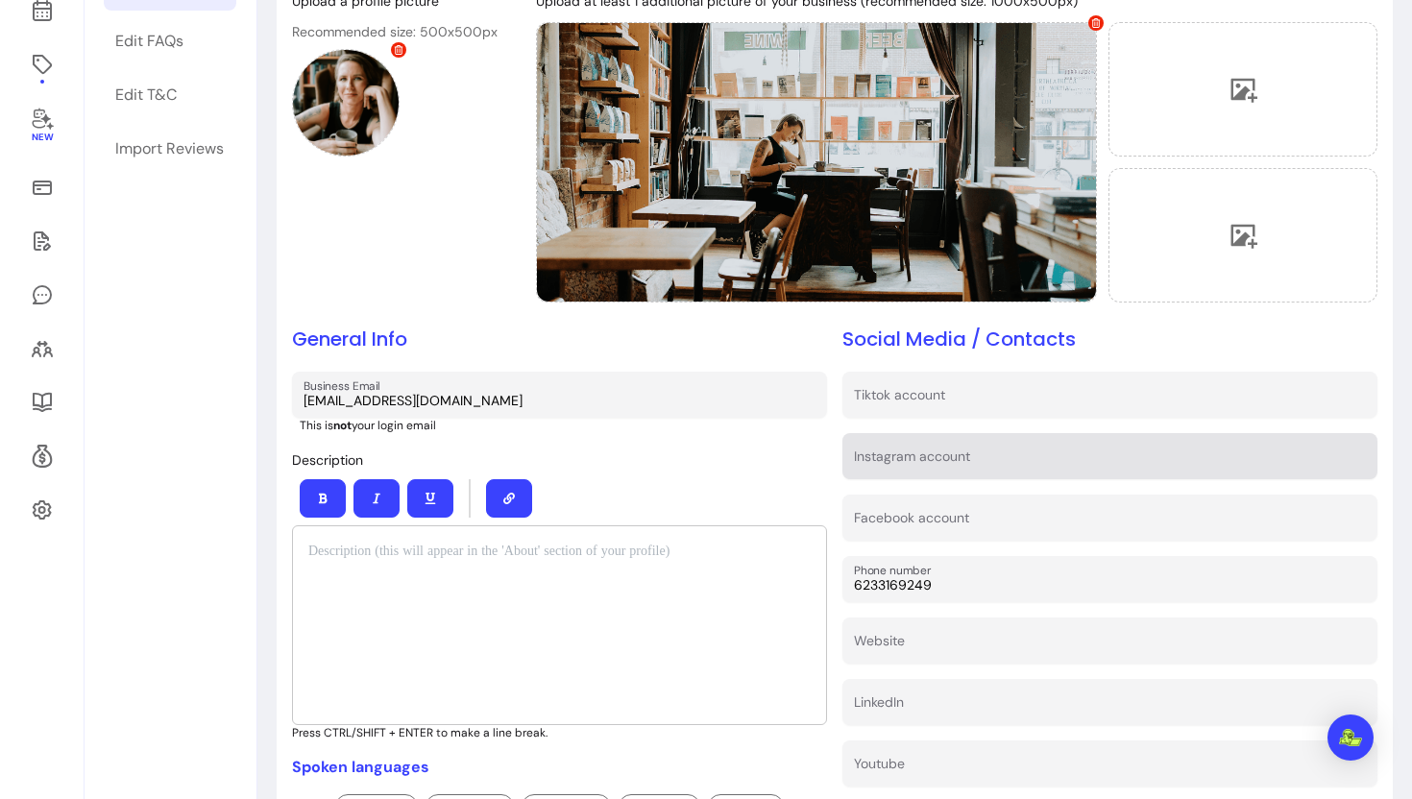
click at [928, 468] on input "Instagram account" at bounding box center [1110, 462] width 512 height 19
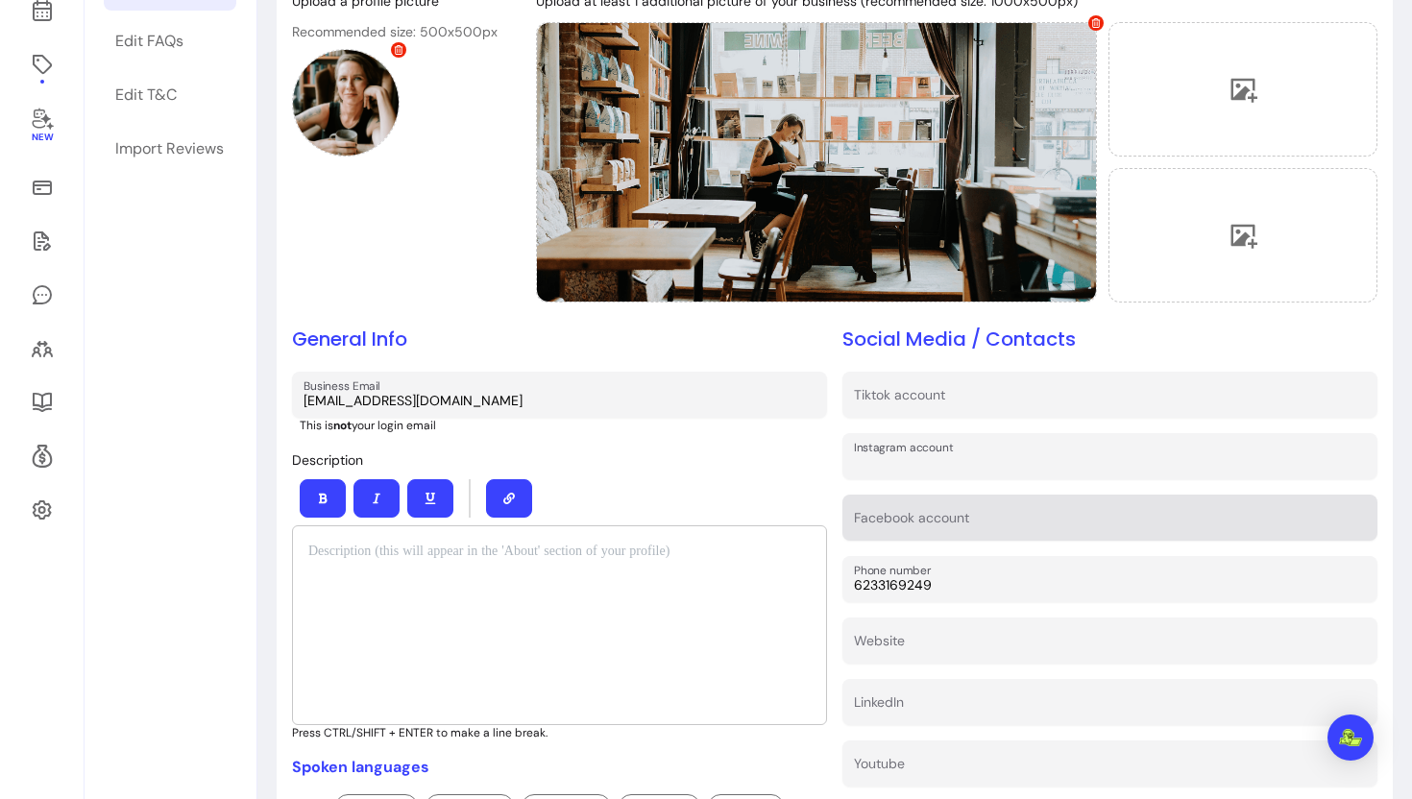
paste input "https://www.instagram.com/stephlaffy/"
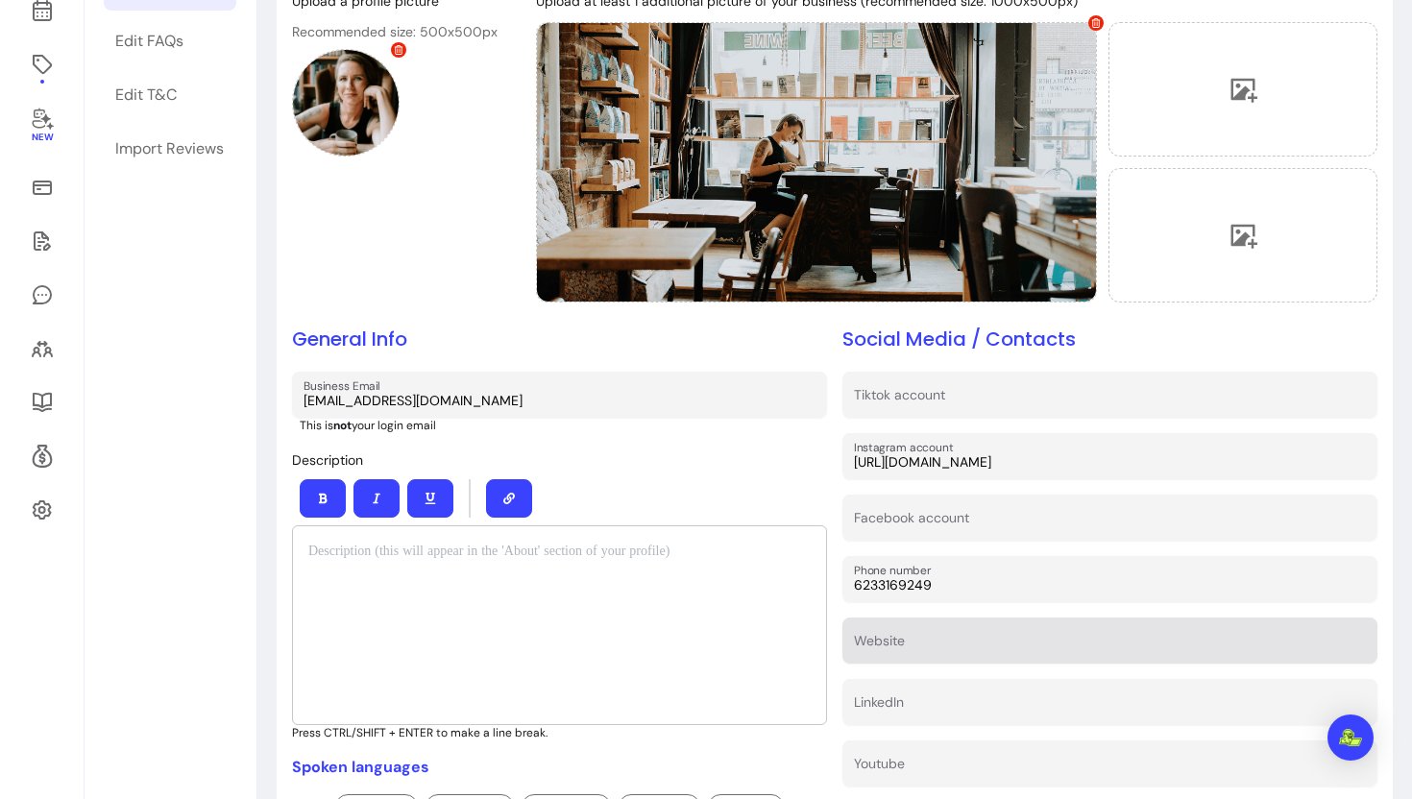
type input "https://www.instagram.com/stephlaffy/"
click at [928, 661] on div "Website" at bounding box center [1110, 641] width 535 height 46
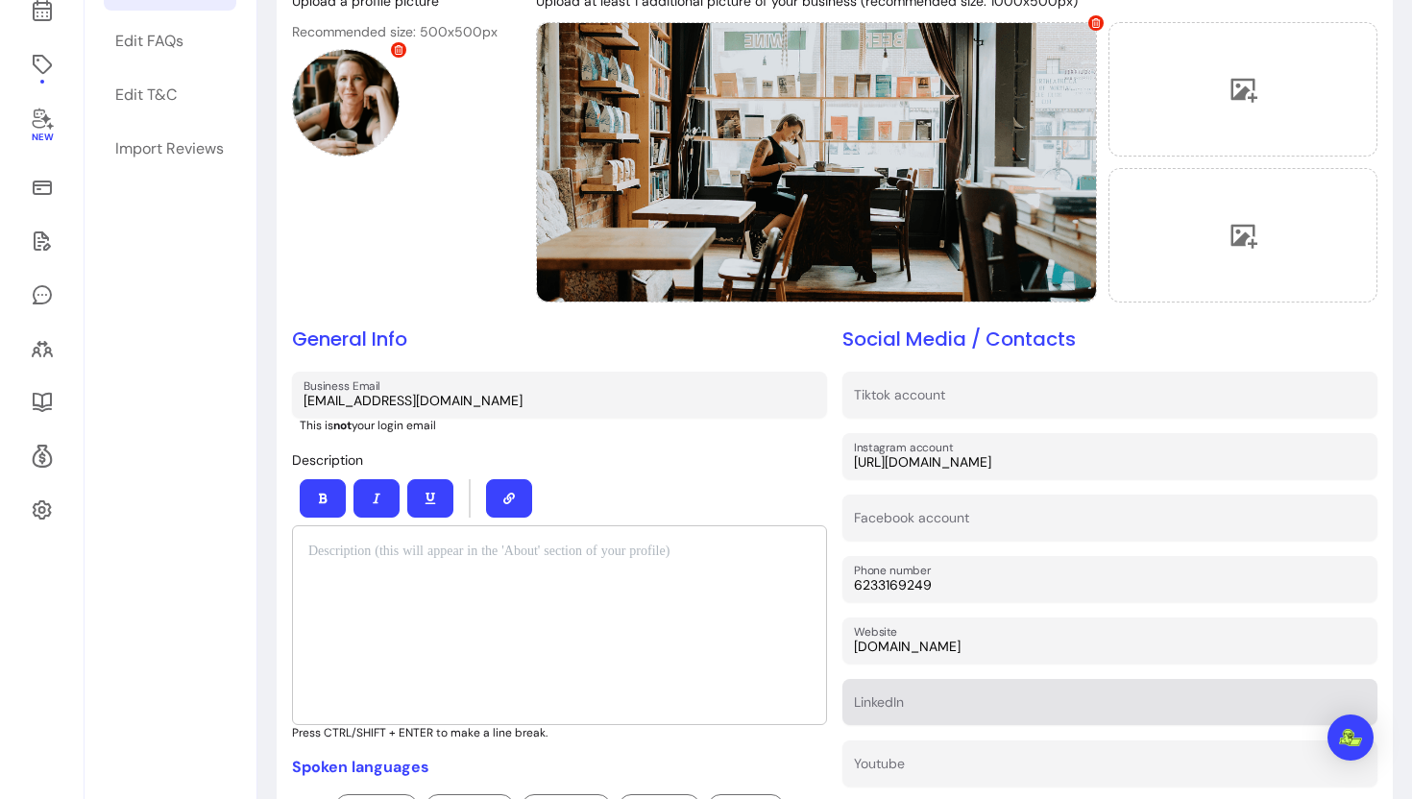
type input "www.stephlaffy.com"
click at [911, 715] on input "LinkedIn" at bounding box center [1110, 707] width 512 height 19
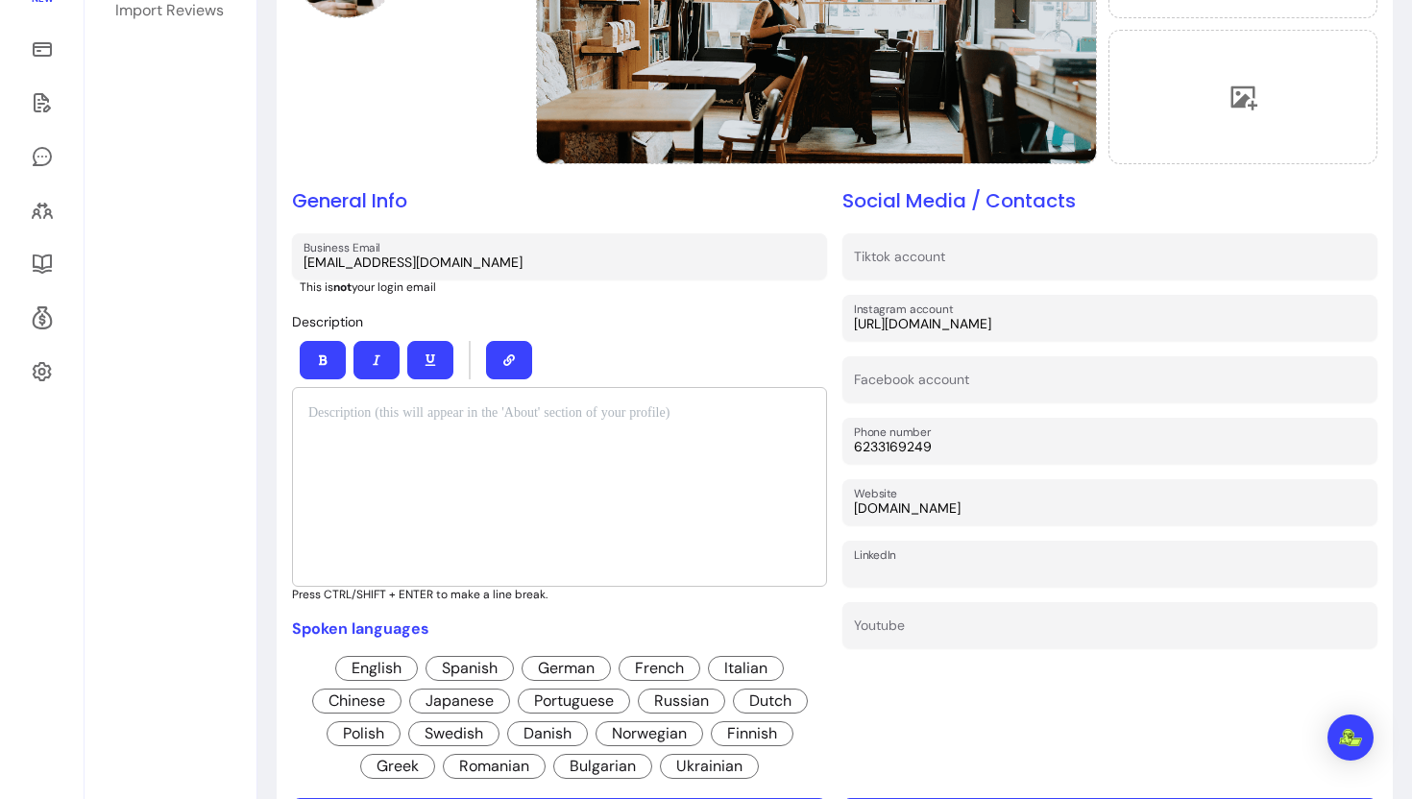
scroll to position [370, 0]
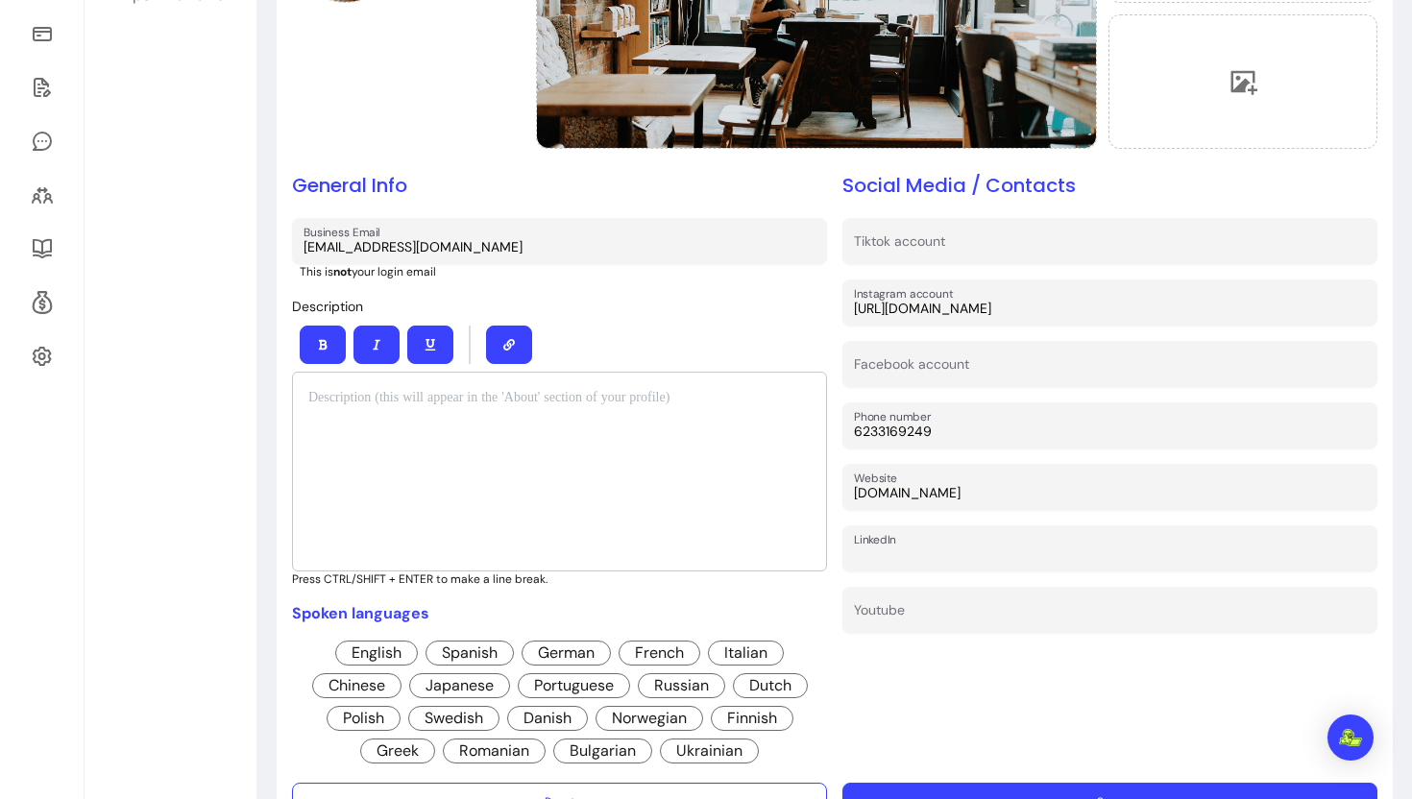
paste input "https://www.linkedin.com/in/stephanie-laforest-56003a112/"
type input "https://www.linkedin.com/in/stephanie-laforest-56003a112/"
click at [1066, 658] on div "Social Media / Contacts Tiktok account Instagram account https://www.instagram.…" at bounding box center [1110, 470] width 535 height 596
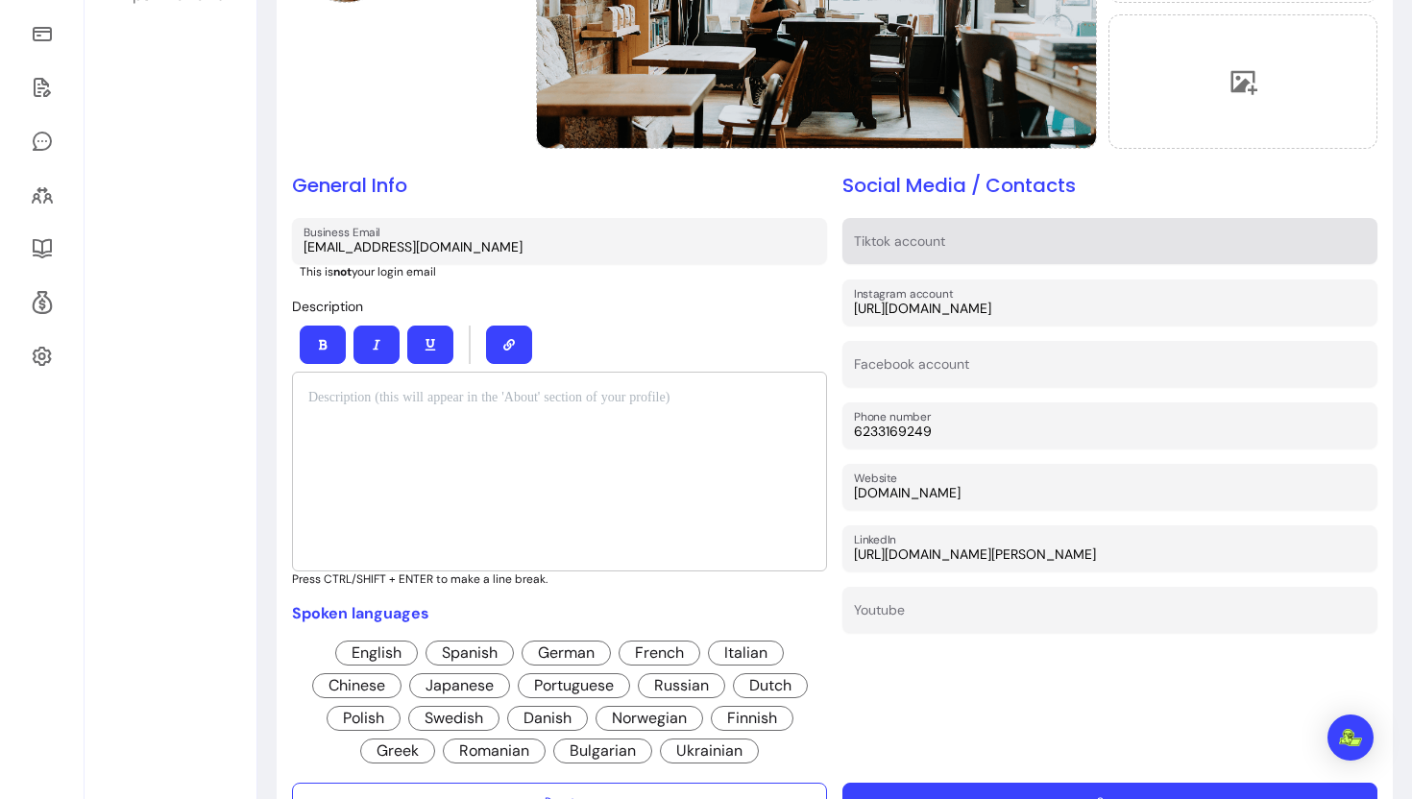
click at [915, 264] on div "Tiktok account" at bounding box center [1110, 241] width 535 height 46
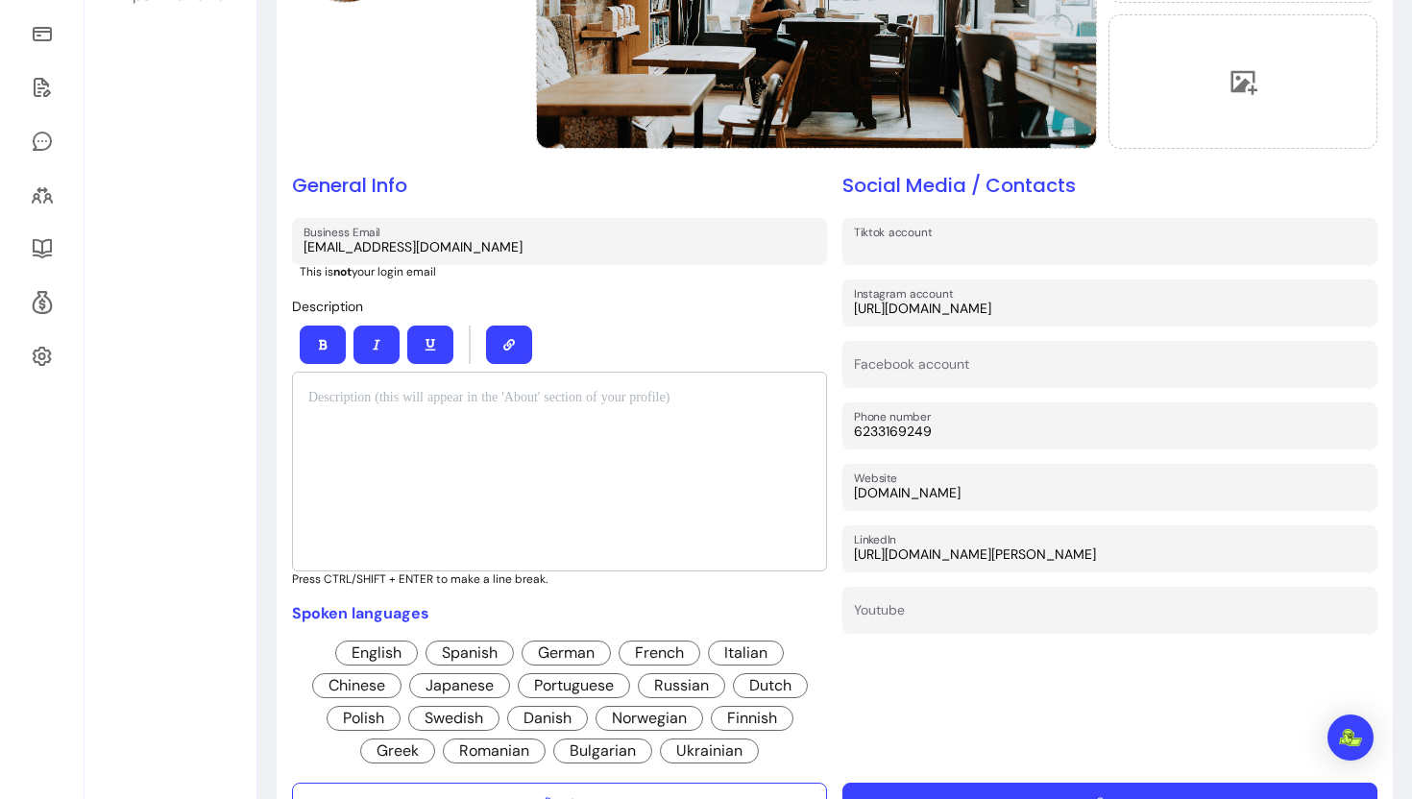
paste input "https://www.tiktok.com/@stephlaffy?lang=en-GB"
type input "https://www.tiktok.com/@stephlaffy?lang=en-GB"
click at [1156, 693] on div "Social Media / Contacts Tiktok account https://www.tiktok.com/@stephlaffy?lang=…" at bounding box center [1110, 470] width 535 height 596
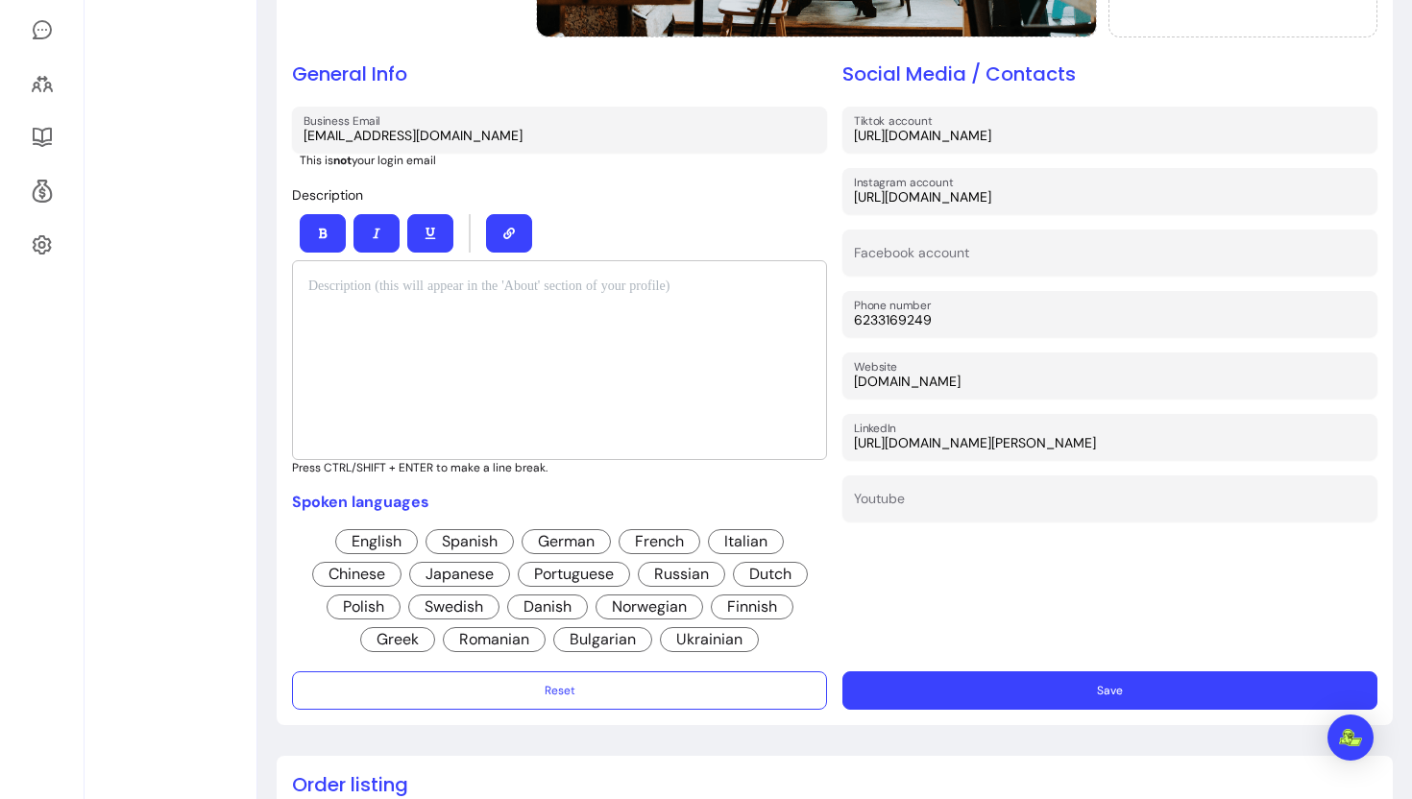
scroll to position [392, 0]
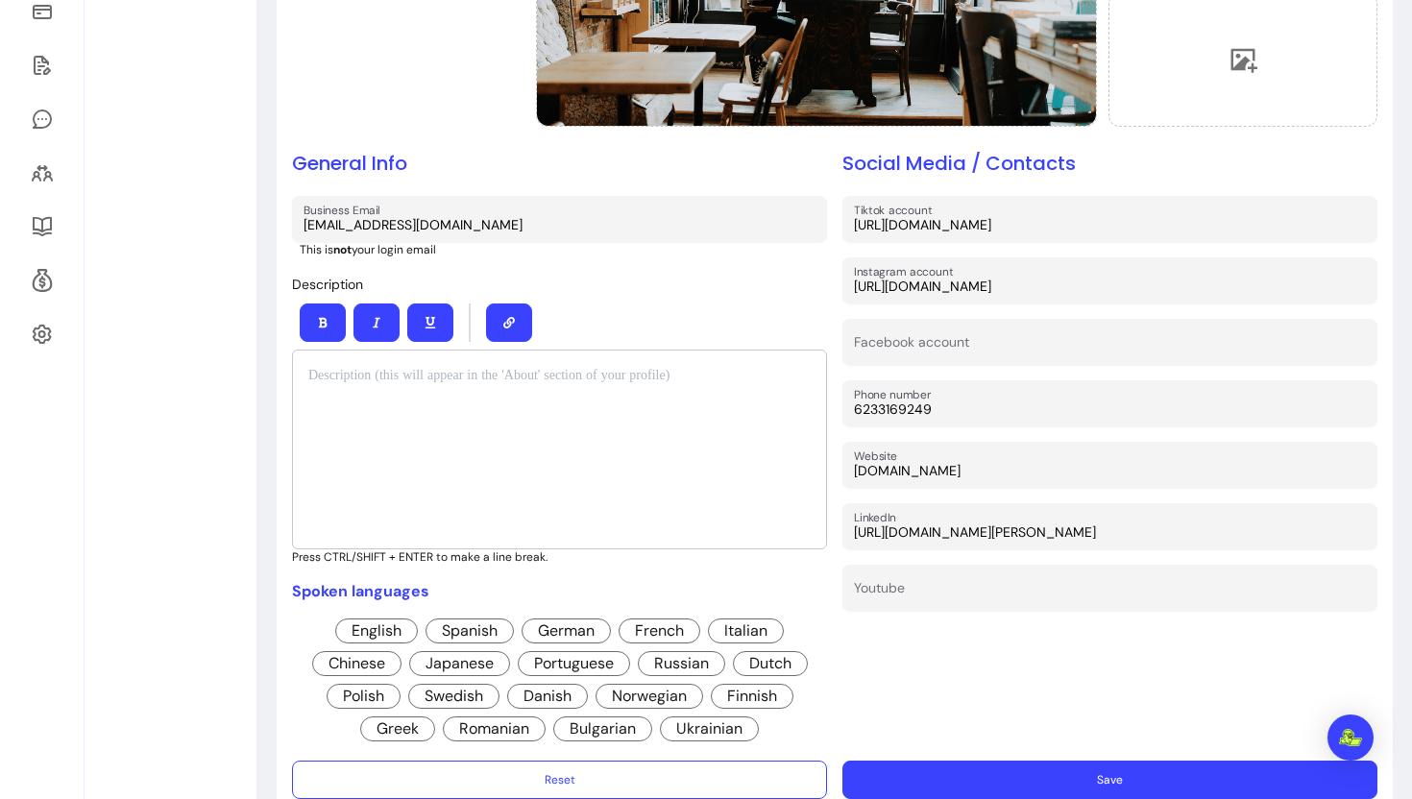
click at [374, 615] on div "Spoken languages English Spanish German French Italian Chinese Japanese Portugu…" at bounding box center [559, 662] width 535 height 165
click at [372, 635] on span "English" at bounding box center [376, 631] width 83 height 25
click at [658, 628] on span "French" at bounding box center [660, 631] width 82 height 25
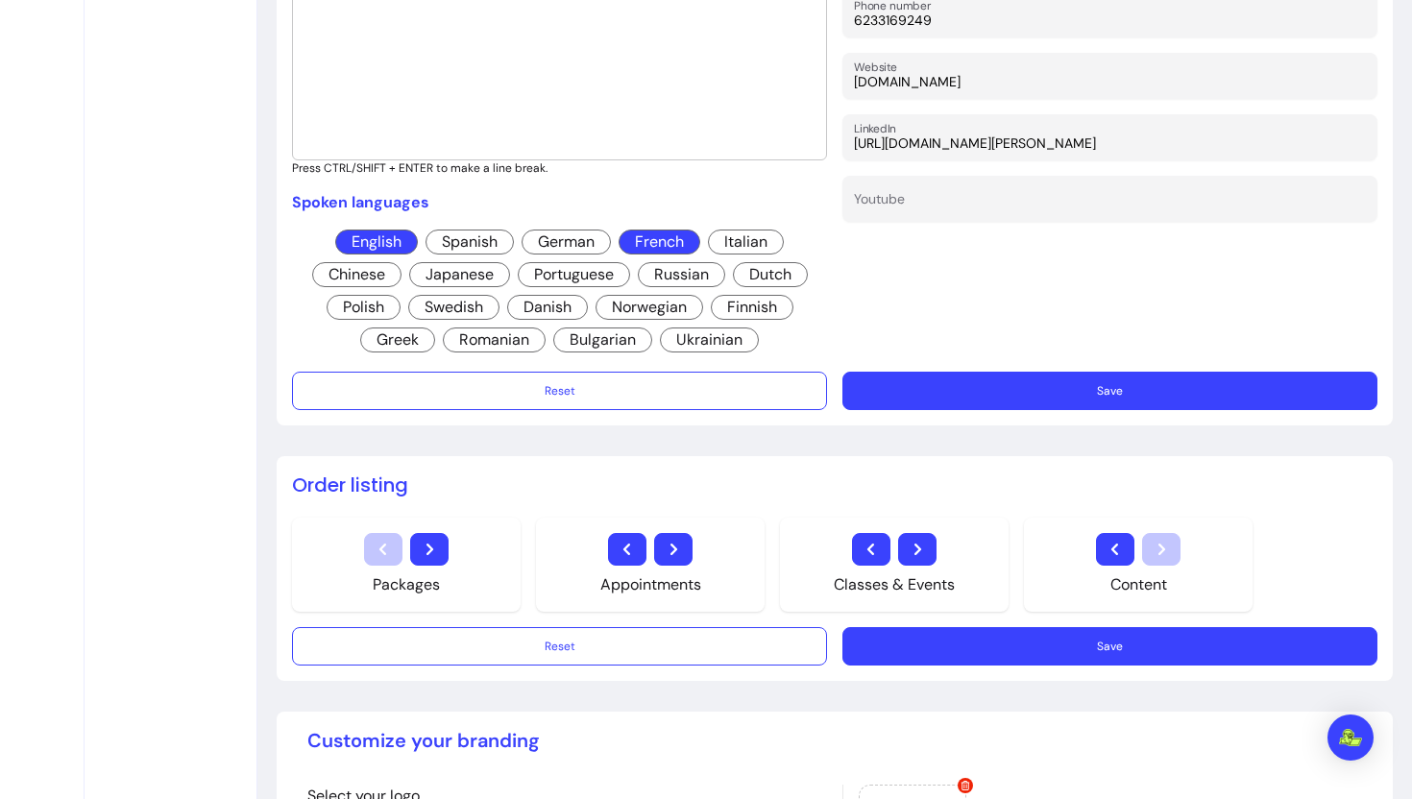
scroll to position [690, 0]
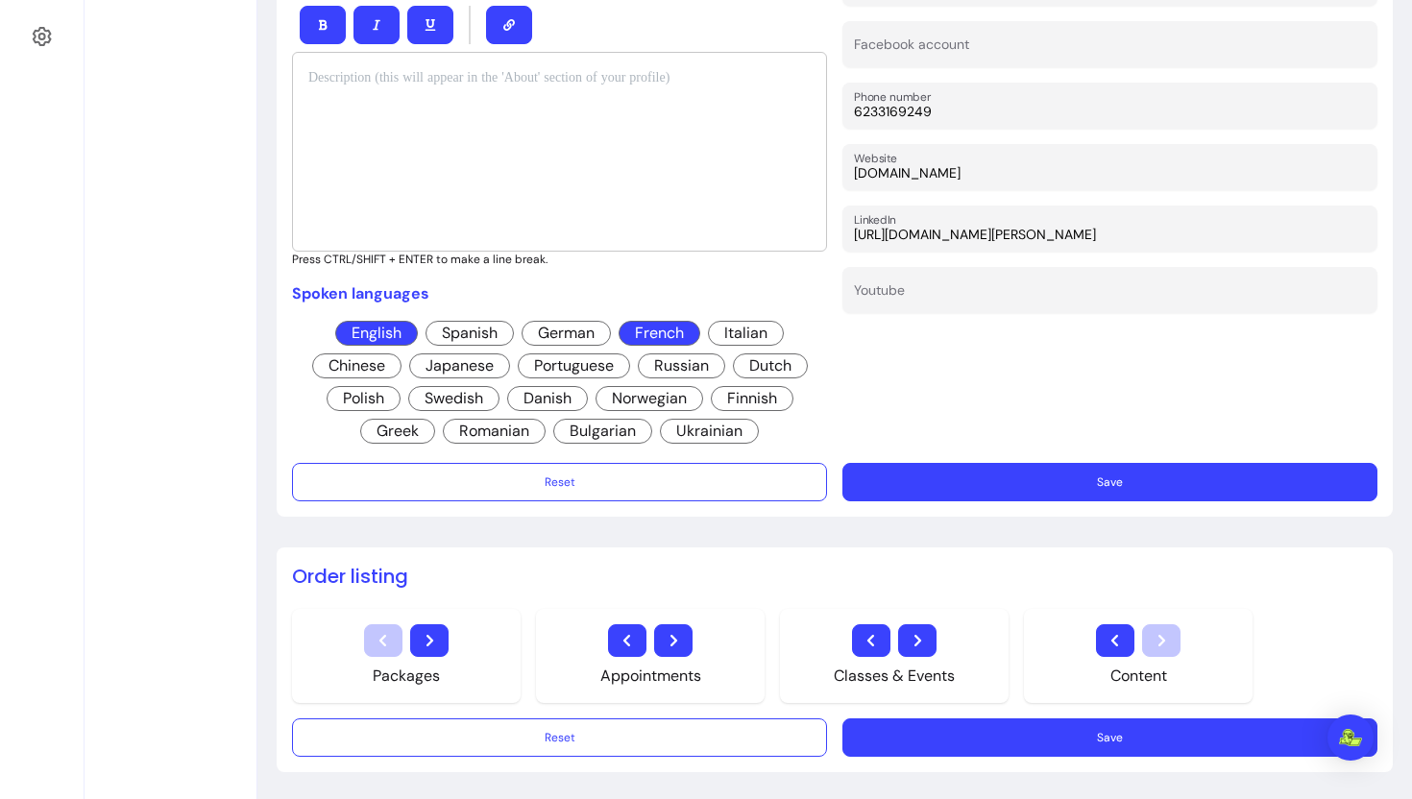
click at [1061, 495] on button "Save" at bounding box center [1110, 482] width 535 height 38
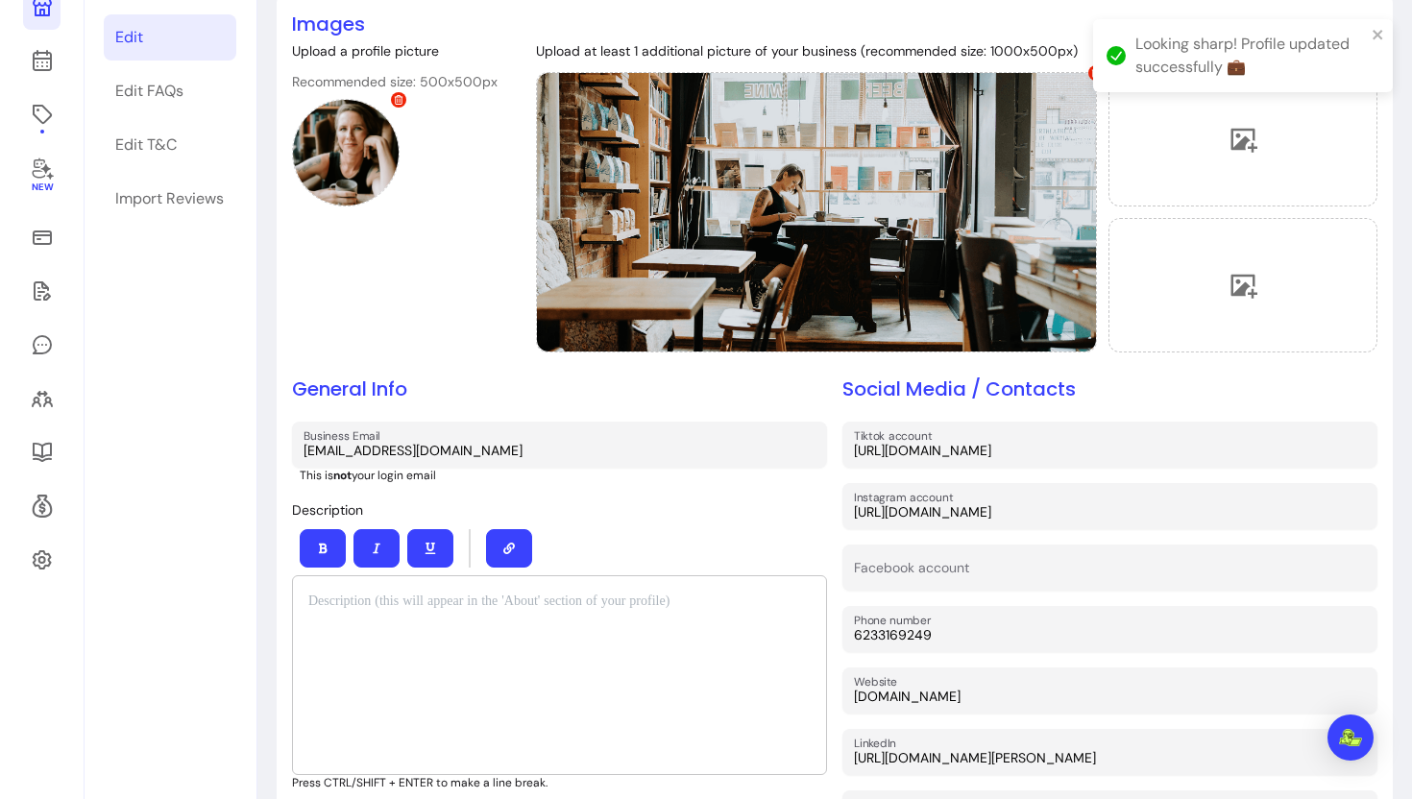
scroll to position [0, 0]
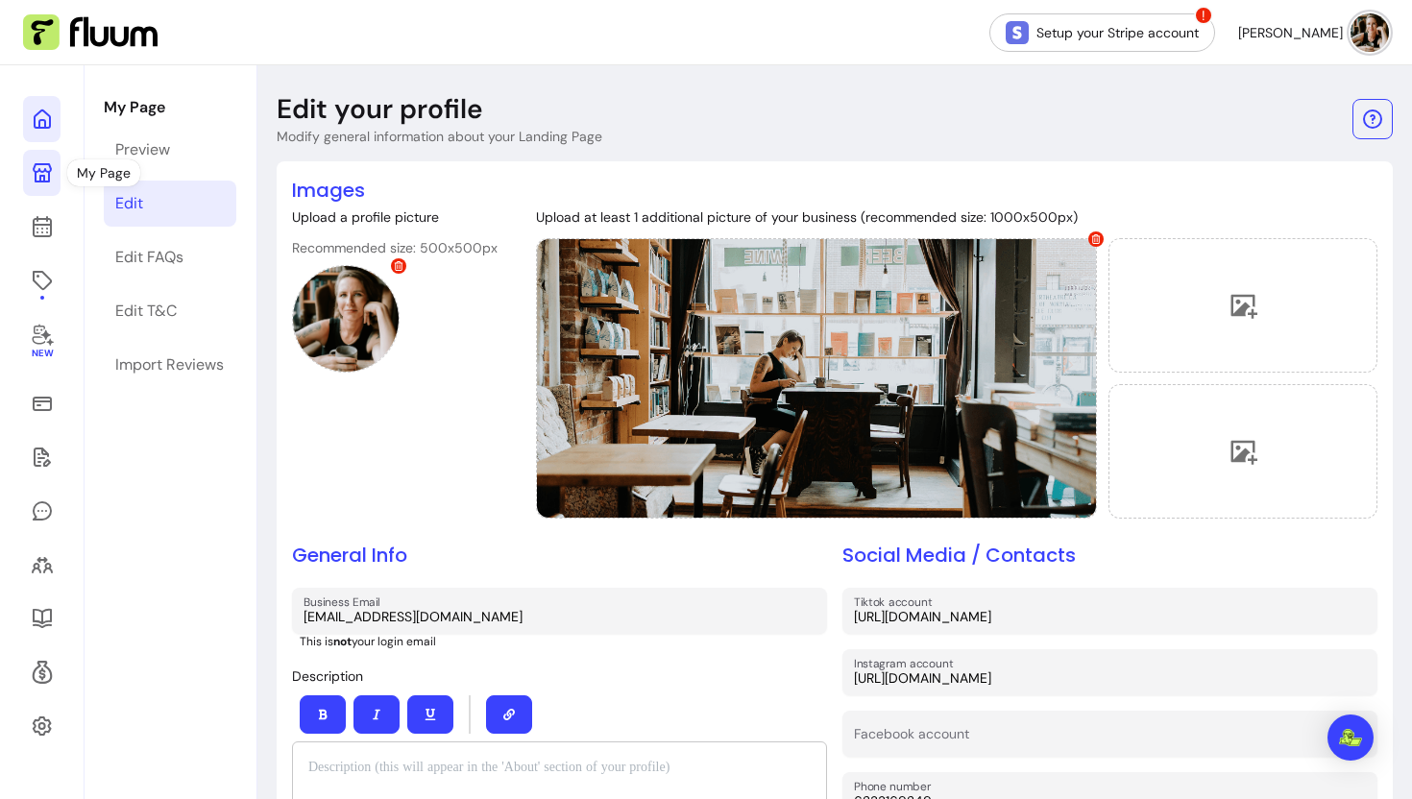
click at [39, 116] on icon at bounding box center [42, 119] width 23 height 23
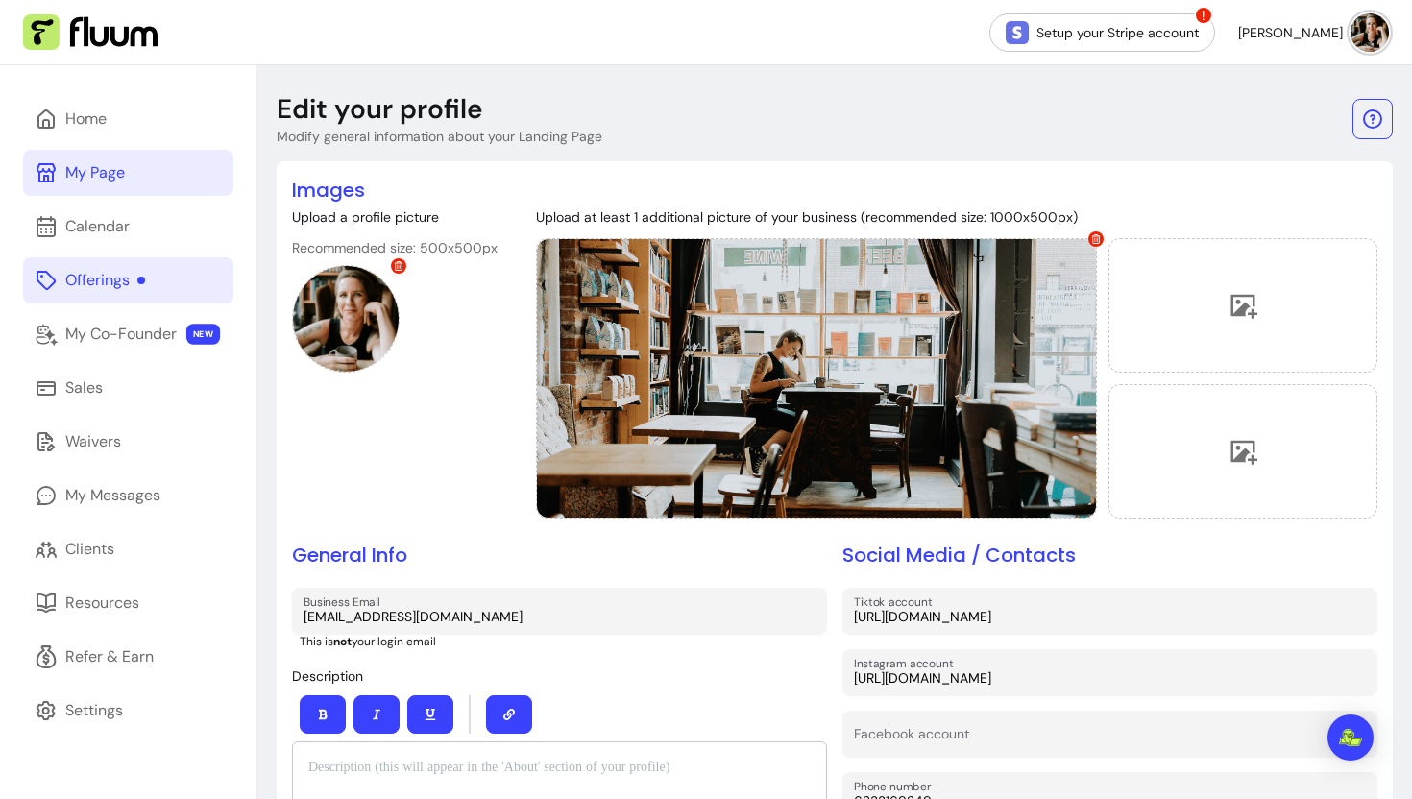
click at [97, 288] on div "Offerings" at bounding box center [105, 280] width 80 height 23
